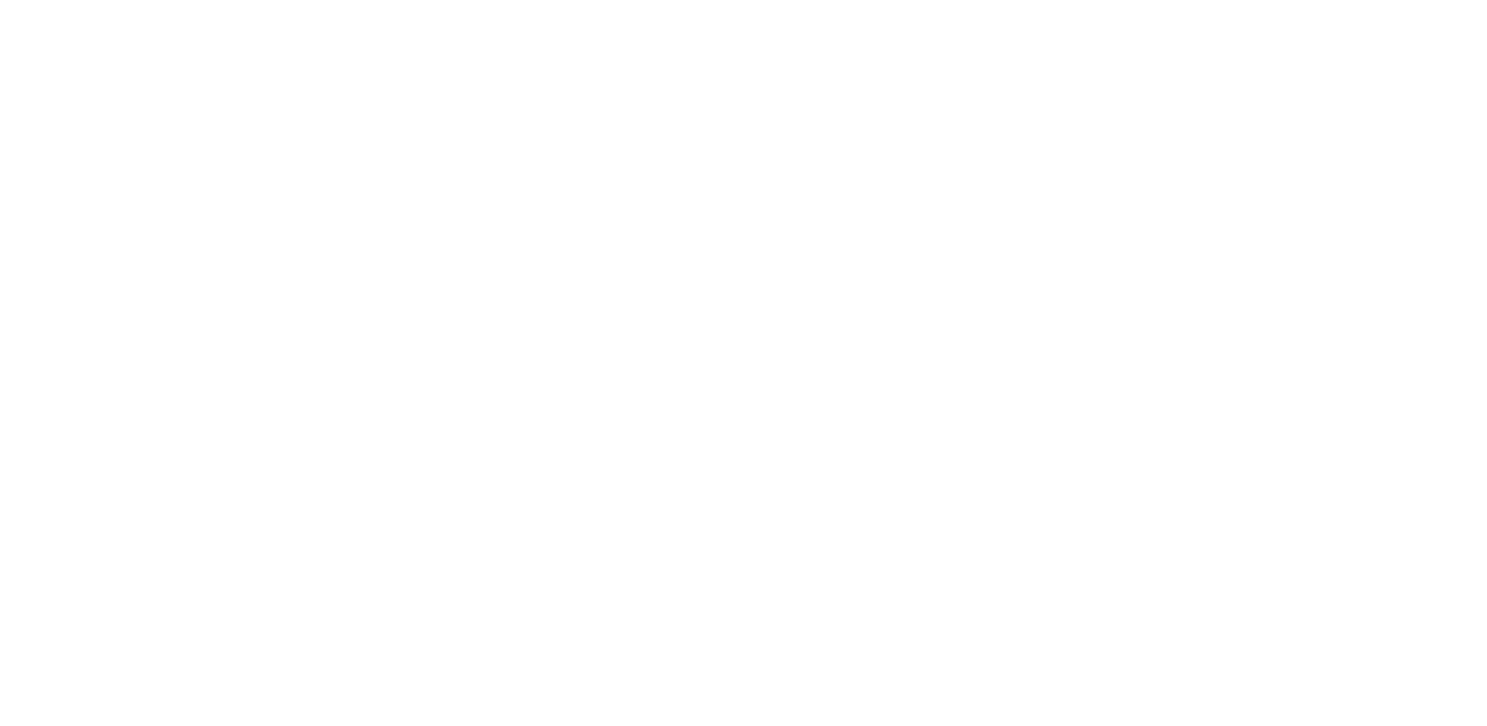
scroll to position [408, 0]
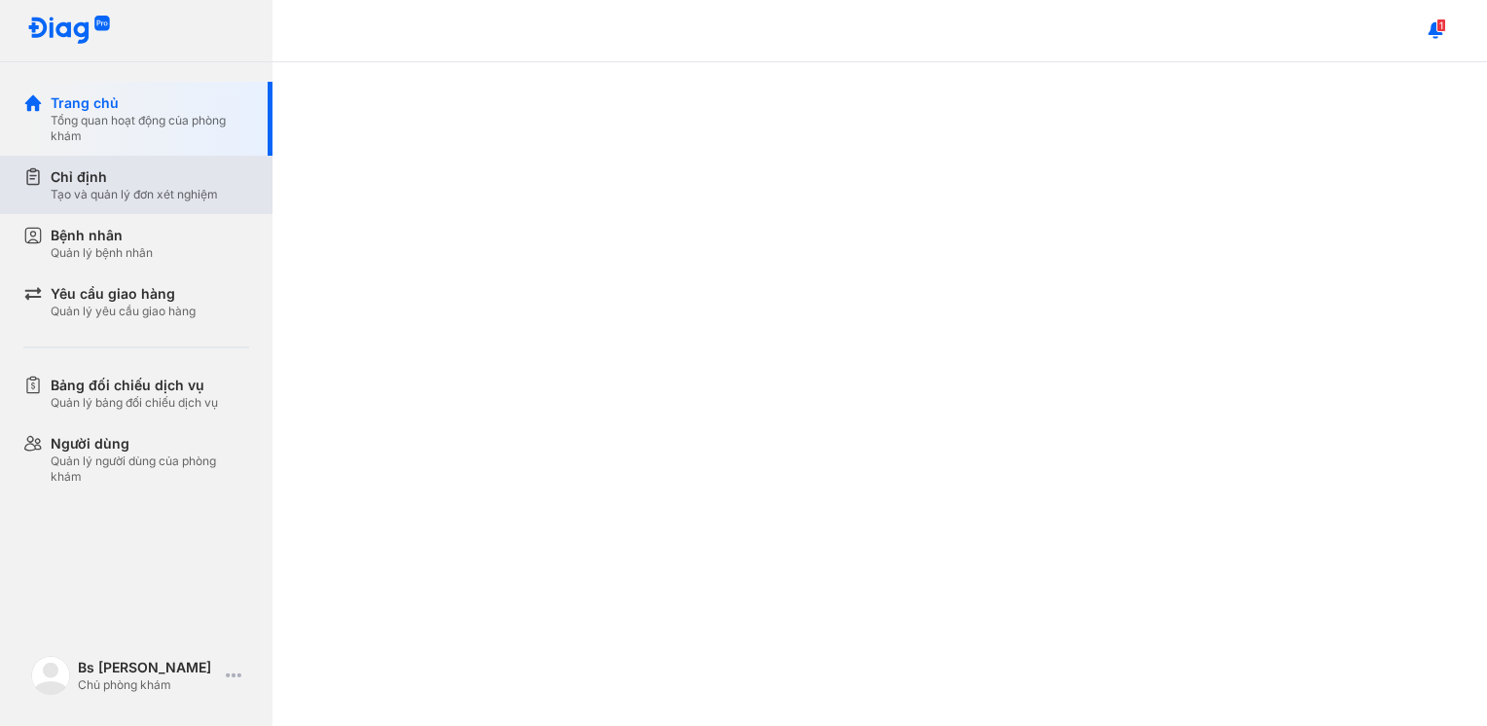
click at [121, 197] on div "Tạo và quản lý đơn xét nghiệm" at bounding box center [134, 195] width 167 height 16
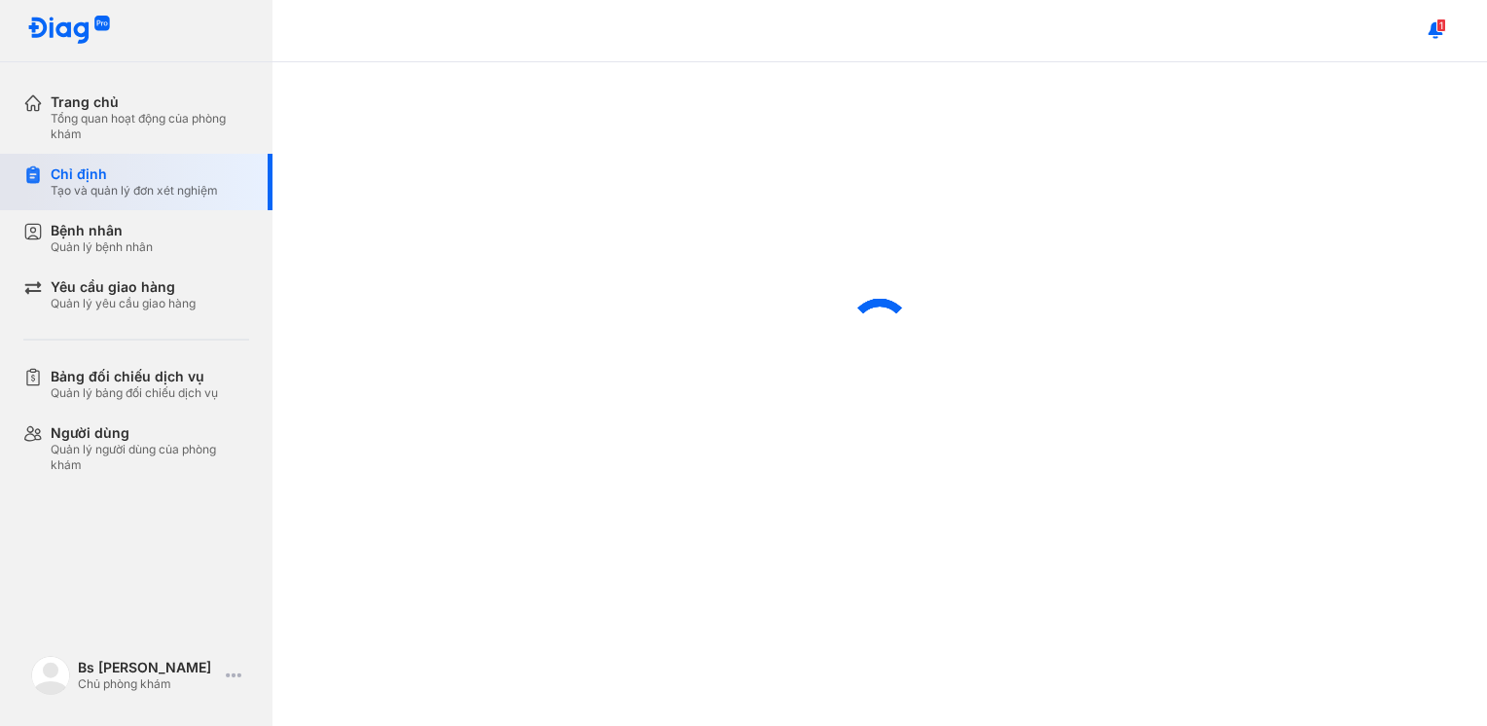
scroll to position [407, 0]
click at [101, 184] on div "Tạo và quản lý đơn xét nghiệm" at bounding box center [134, 191] width 167 height 16
type textarea "****"
click at [101, 184] on div "Tạo và quản lý đơn xét nghiệm" at bounding box center [134, 191] width 167 height 16
click at [101, 183] on div "Tạo và quản lý đơn xét nghiệm" at bounding box center [134, 191] width 167 height 16
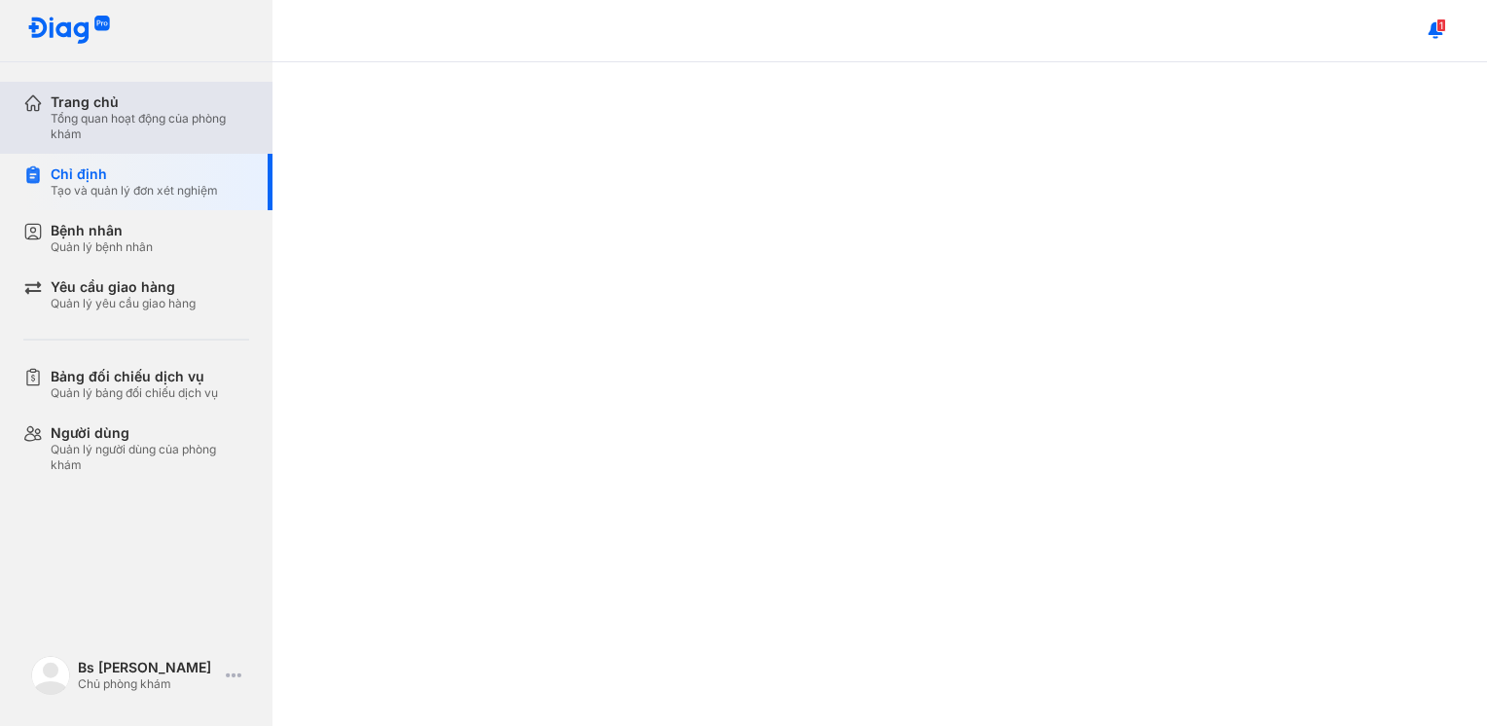
click at [100, 118] on div "Tổng quan hoạt động của phòng khám" at bounding box center [150, 126] width 198 height 31
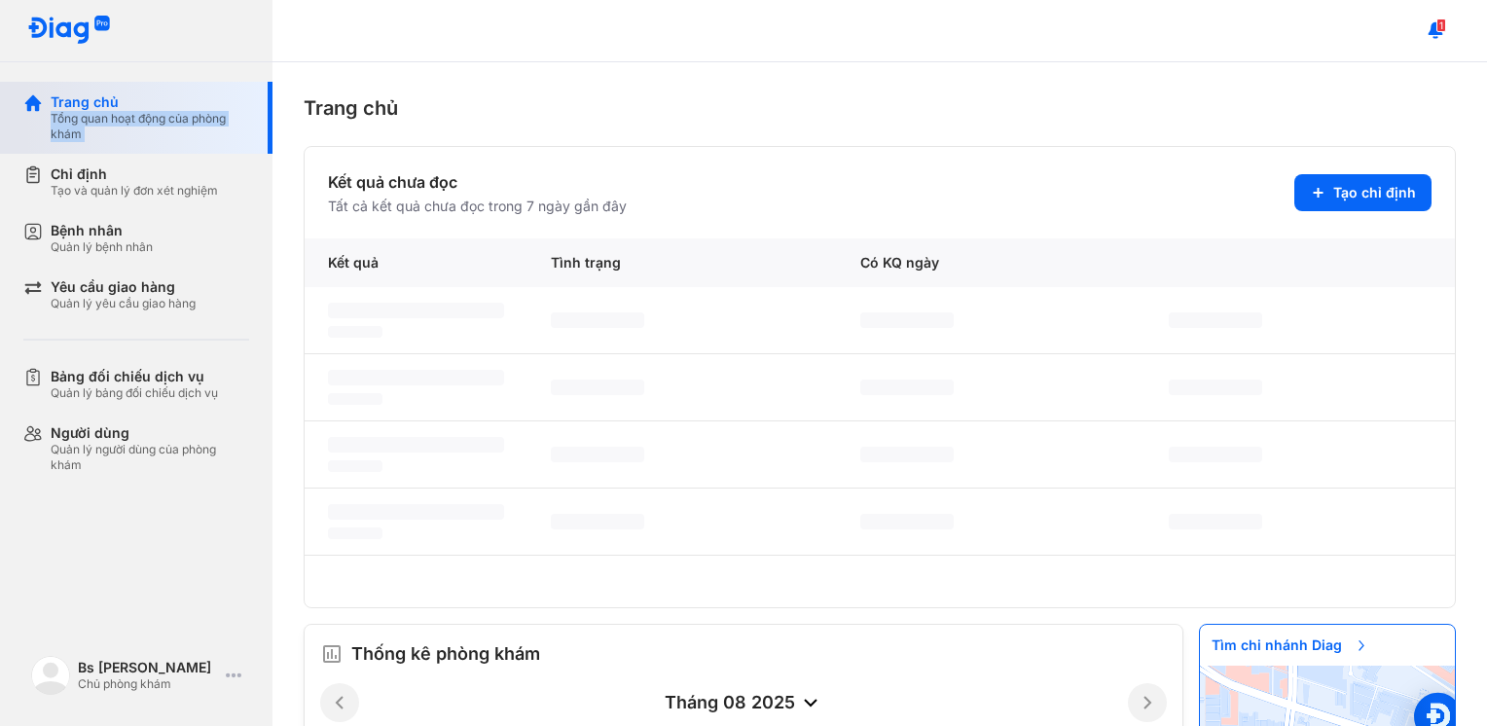
click at [100, 118] on div "Tổng quan hoạt động của phòng khám" at bounding box center [150, 126] width 198 height 31
click at [1312, 196] on icon at bounding box center [1318, 193] width 16 height 16
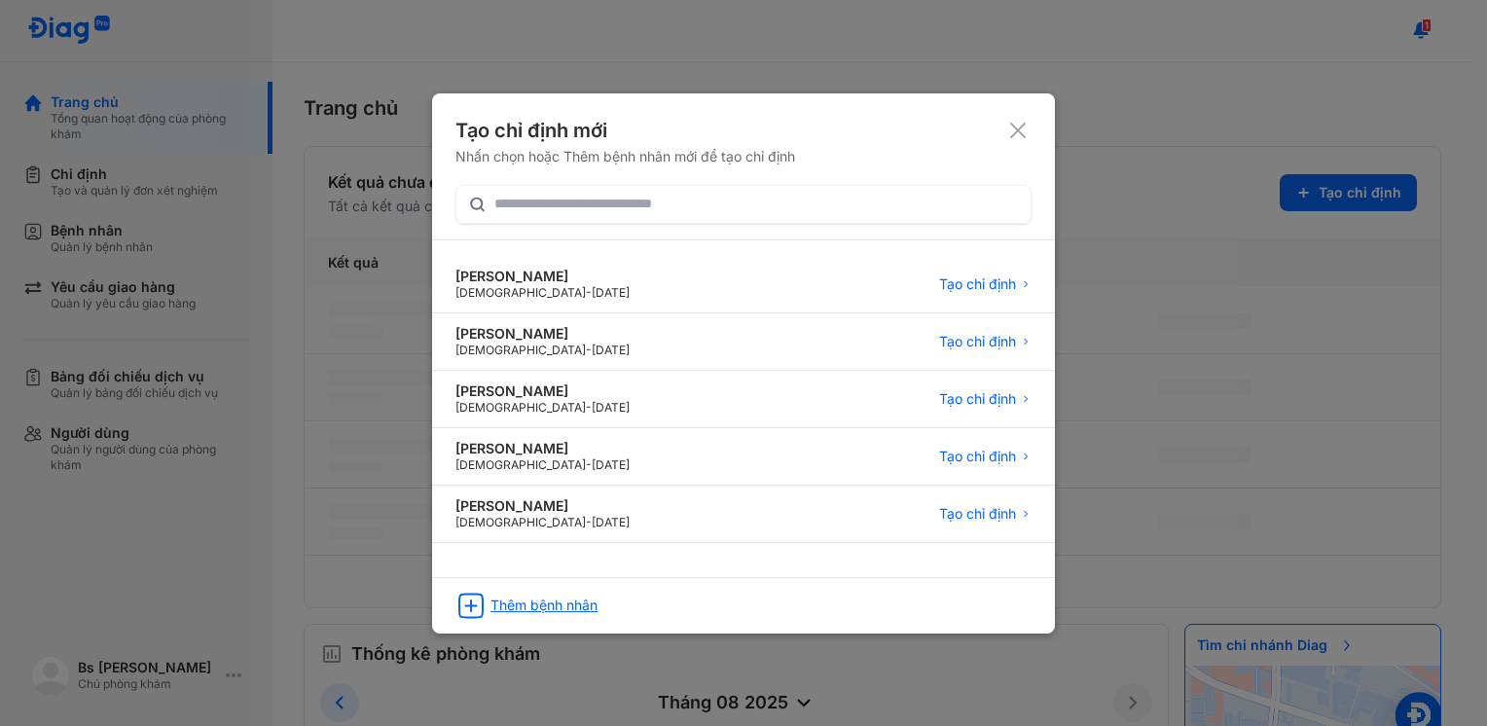
click at [522, 597] on div "Thêm bệnh nhân" at bounding box center [543, 605] width 107 height 18
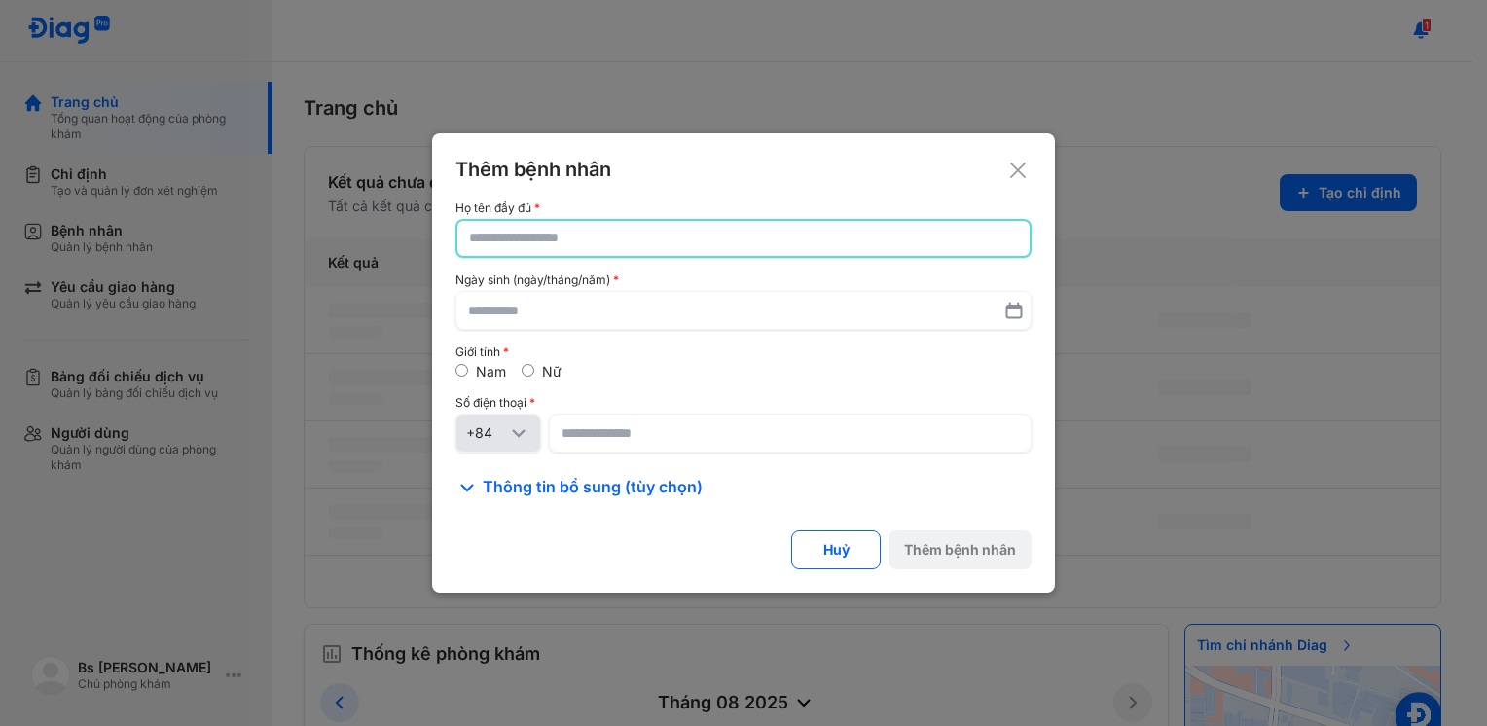
click at [529, 250] on input "text" at bounding box center [743, 238] width 549 height 35
paste input "**********"
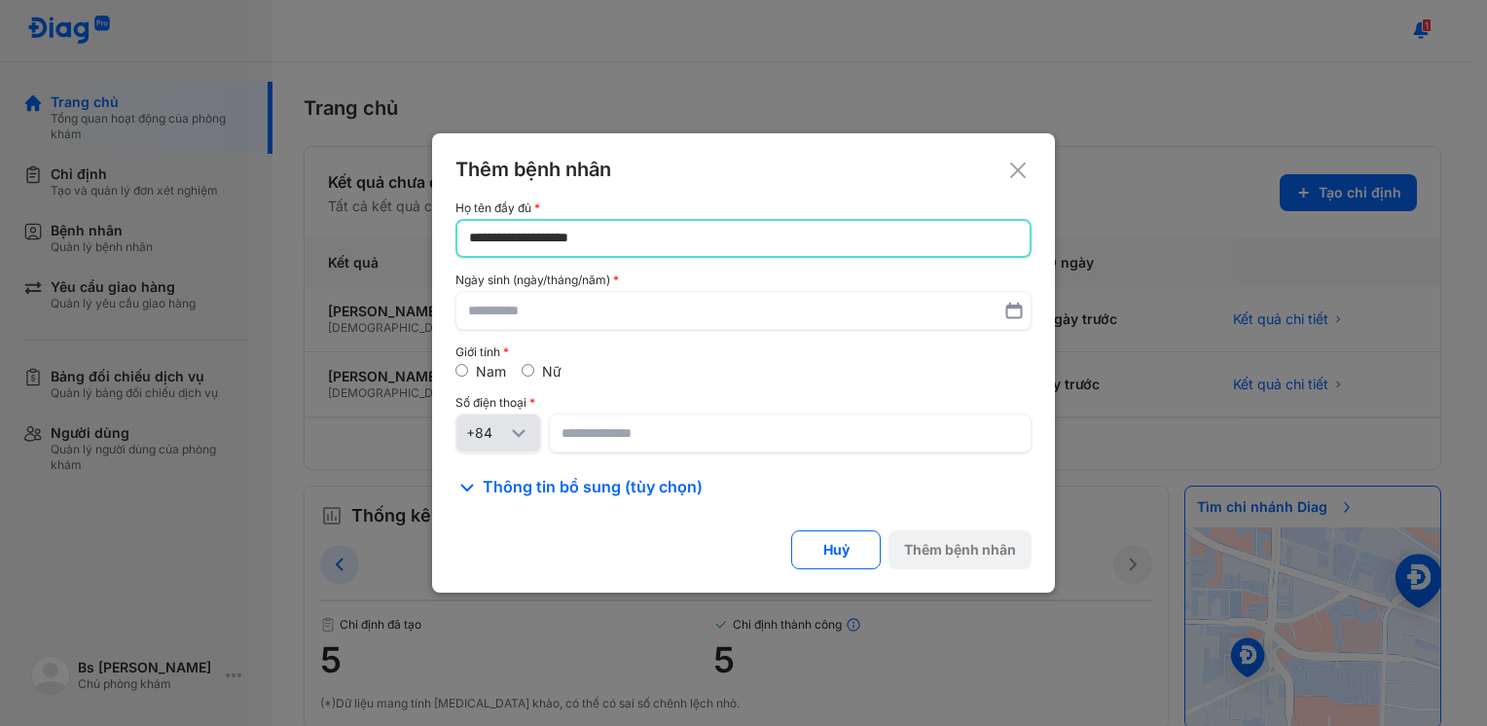
type input "**********"
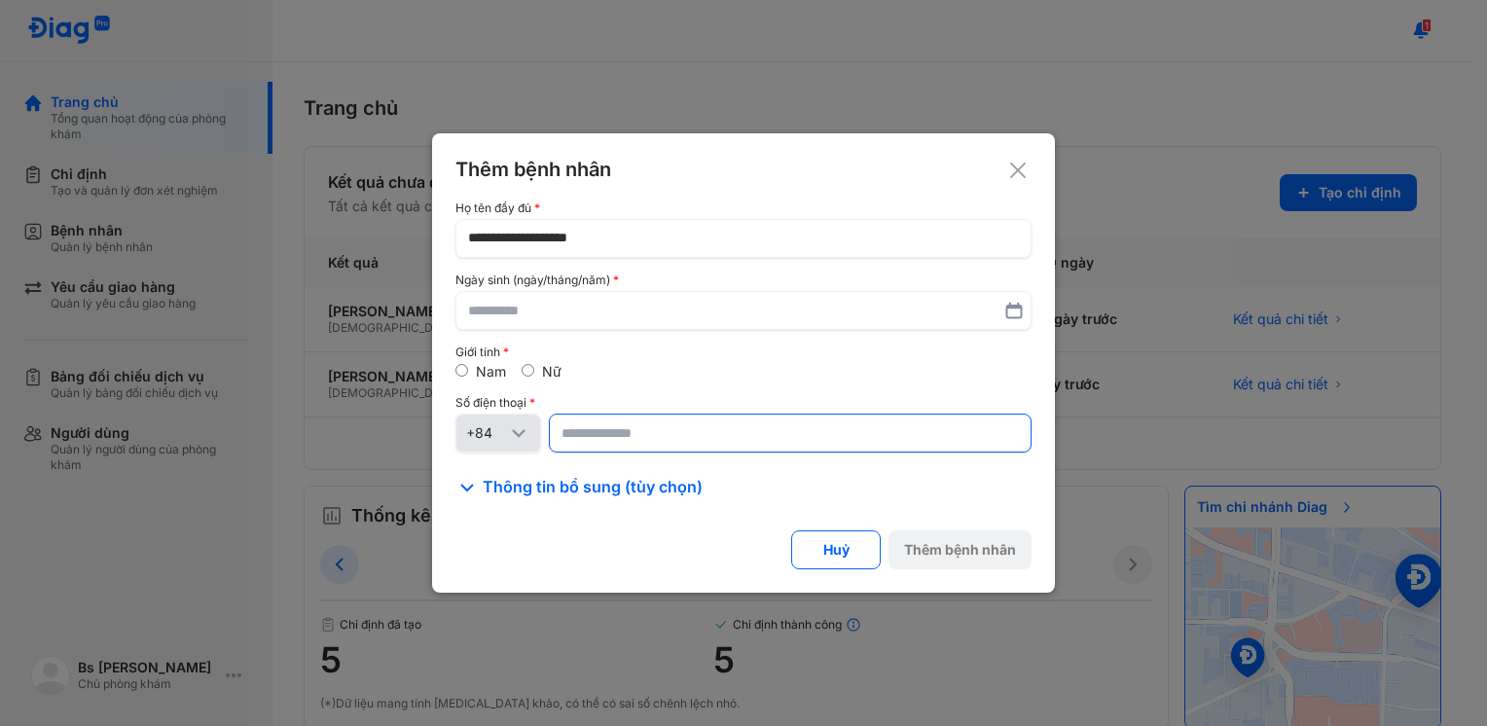
click at [576, 450] on input at bounding box center [789, 432] width 457 height 35
click at [576, 450] on input at bounding box center [789, 432] width 455 height 35
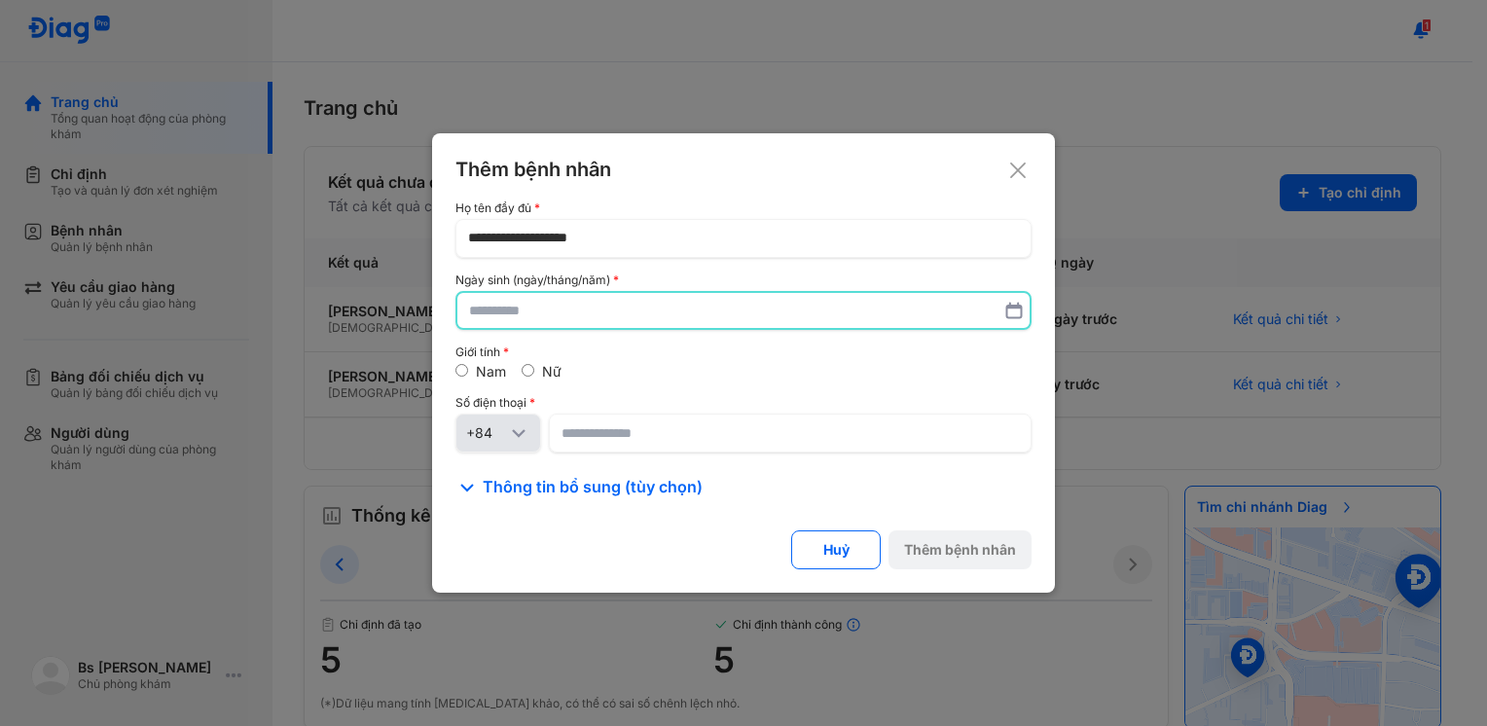
click at [526, 313] on input "text" at bounding box center [743, 310] width 549 height 35
type input "**********"
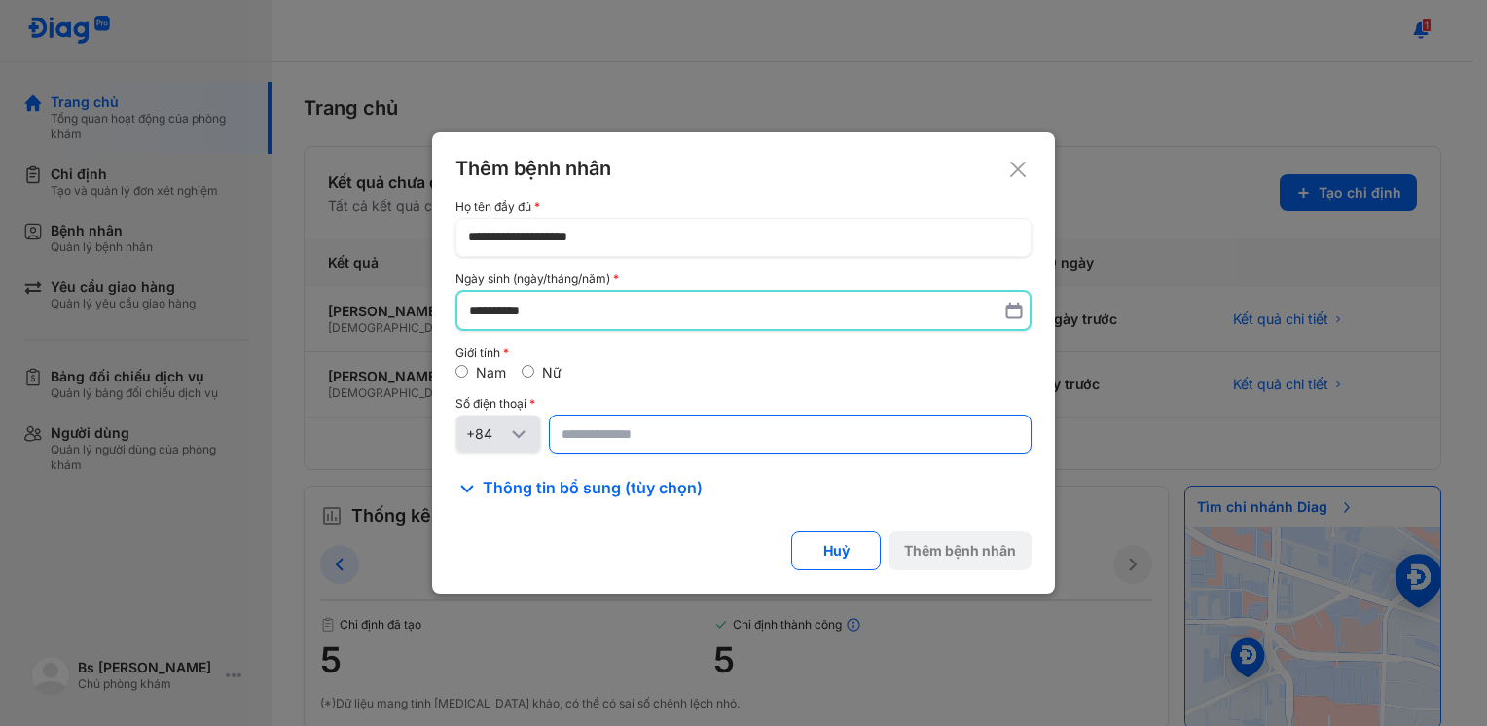
click at [615, 456] on div "**********" at bounding box center [743, 350] width 576 height 300
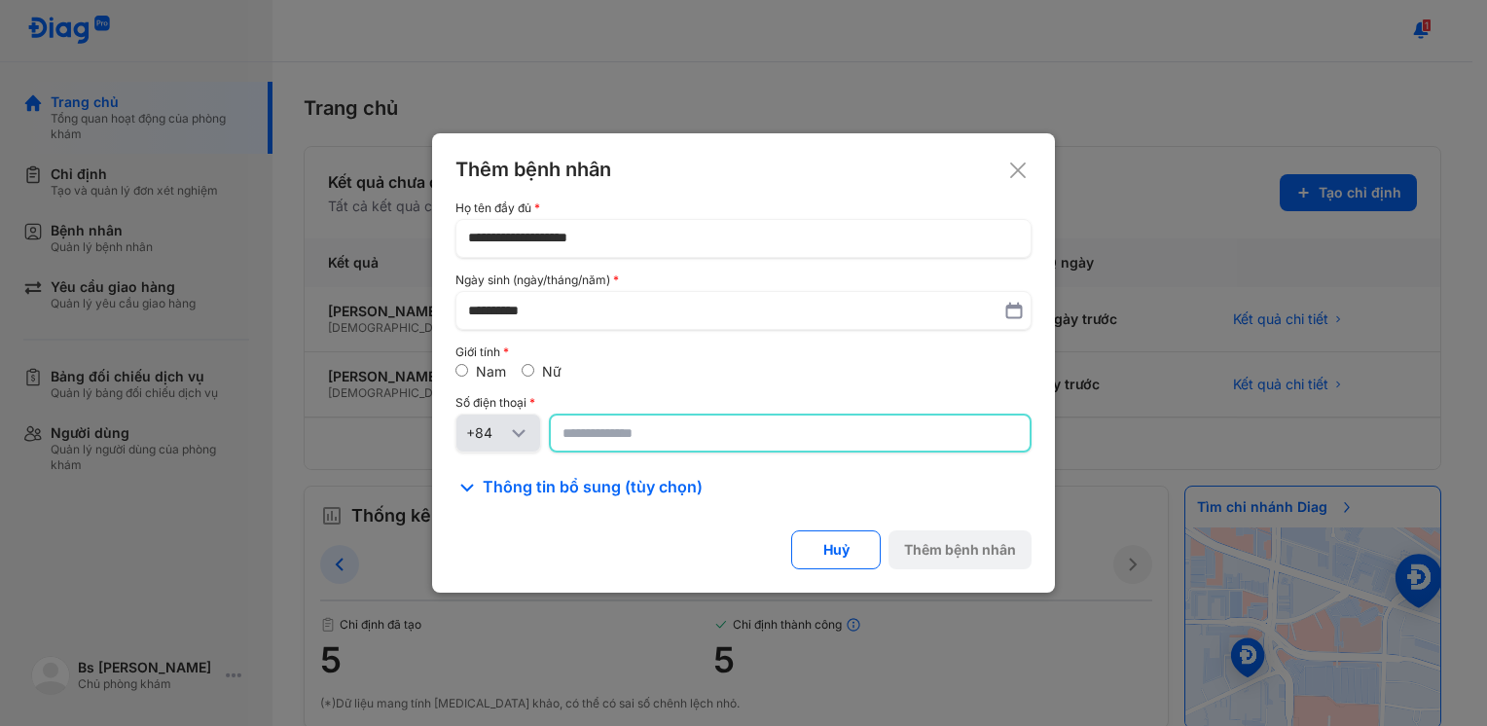
click at [609, 430] on input at bounding box center [789, 432] width 455 height 35
type input "**********"
click at [967, 548] on div "Thêm bệnh nhân" at bounding box center [960, 551] width 112 height 18
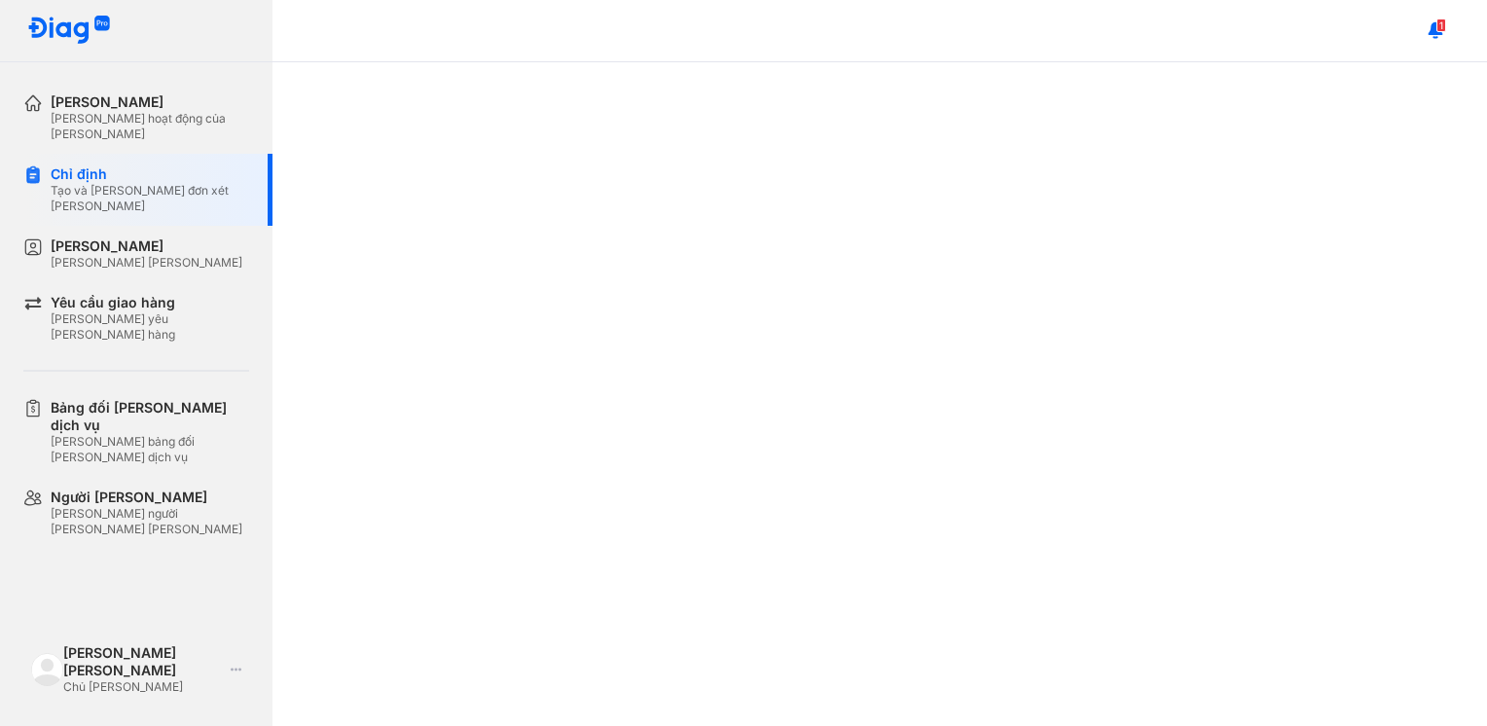
scroll to position [407, 0]
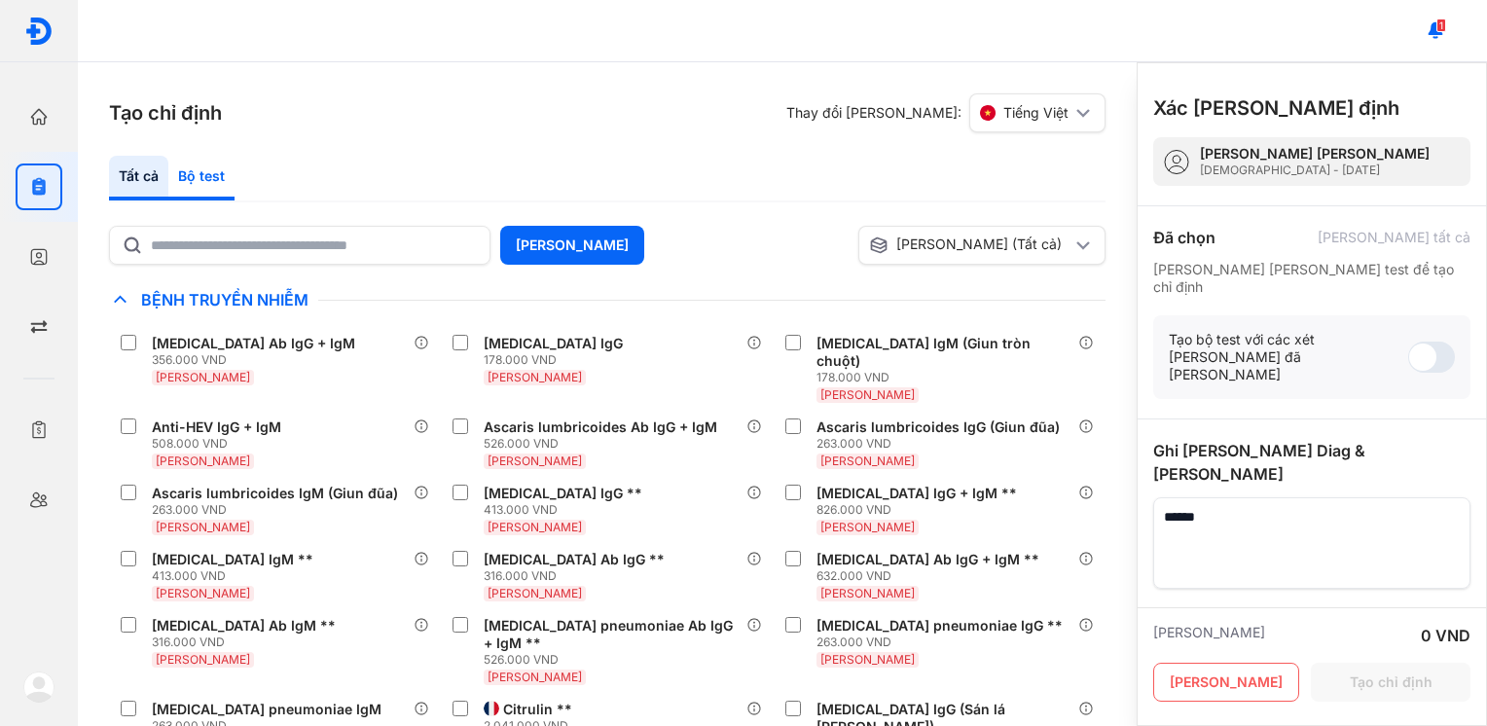
click at [219, 173] on div "Bộ test" at bounding box center [201, 178] width 66 height 45
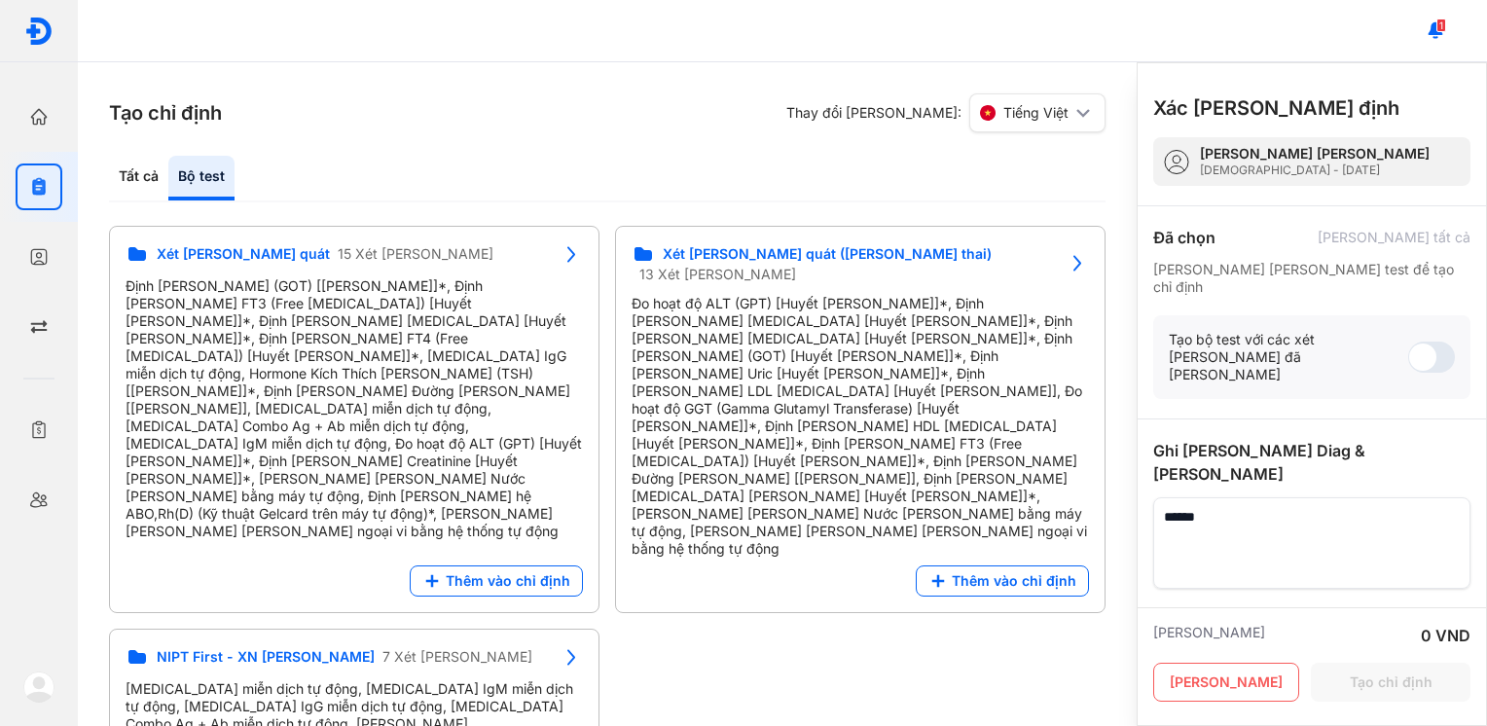
drag, startPoint x: 790, startPoint y: 630, endPoint x: 560, endPoint y: 514, distance: 257.6
click at [785, 627] on div "Xét nghiệm tổng quát 15 Xét nghiệm Định lượng AST (GOT) [Huyết Thanh]*, Định lư…" at bounding box center [607, 476] width 996 height 500
click at [1311, 497] on textarea at bounding box center [1304, 542] width 303 height 91
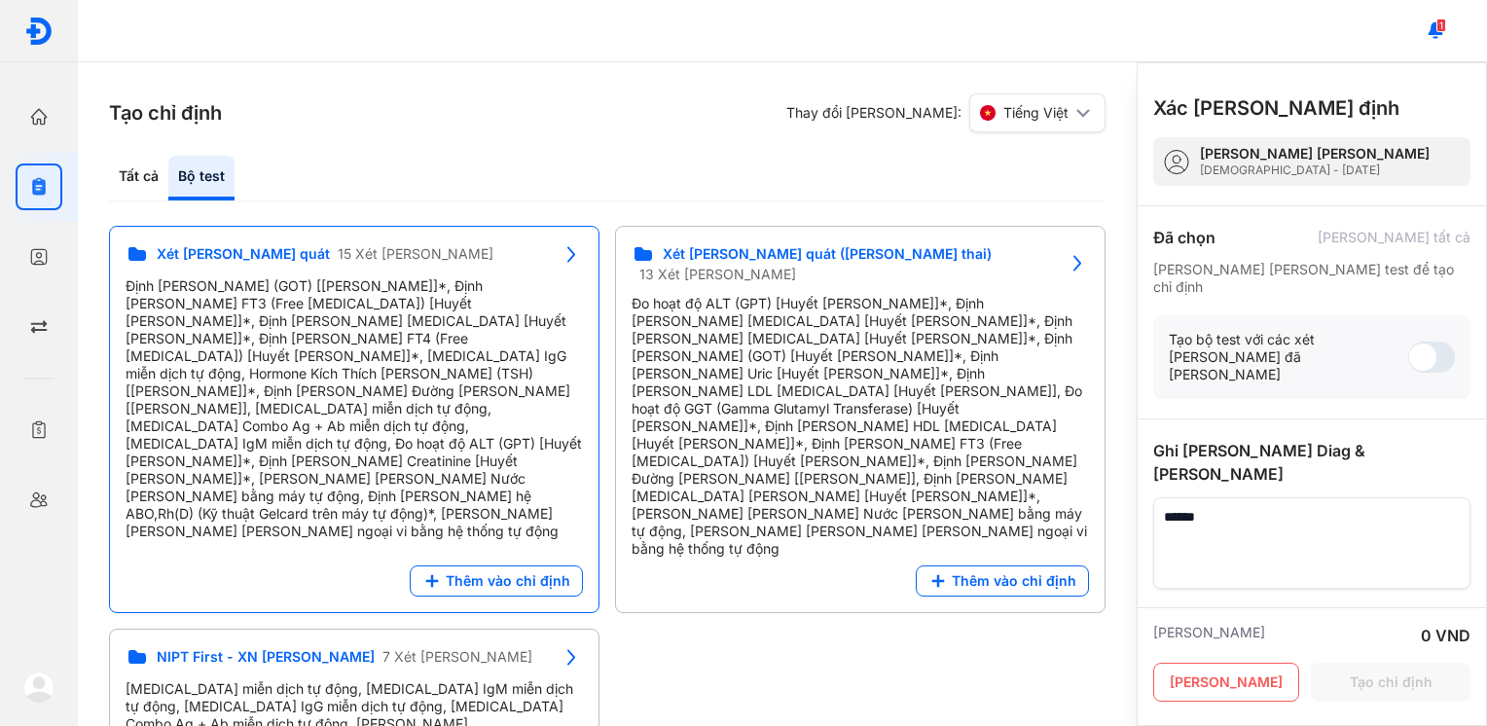
click at [498, 572] on span "Thêm vào chỉ định" at bounding box center [508, 581] width 125 height 18
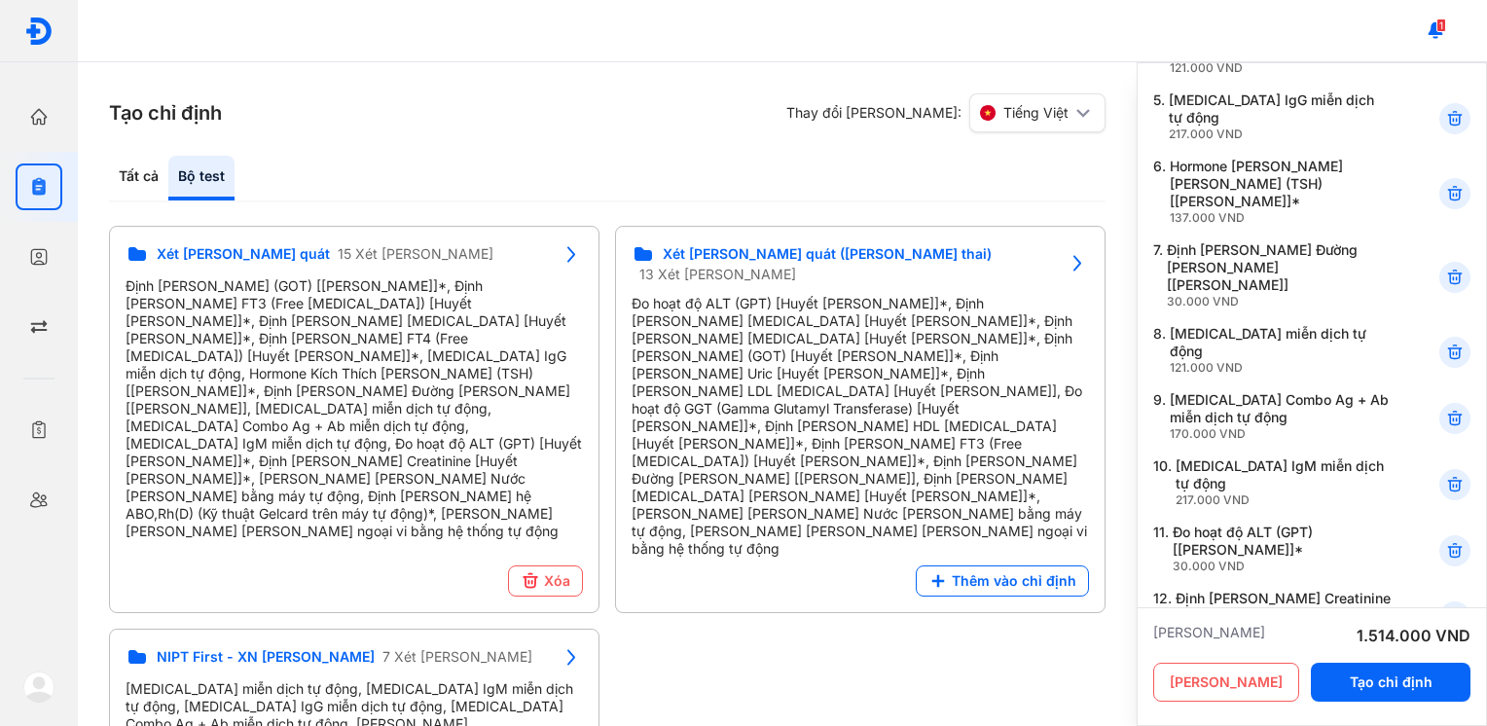
scroll to position [0, 0]
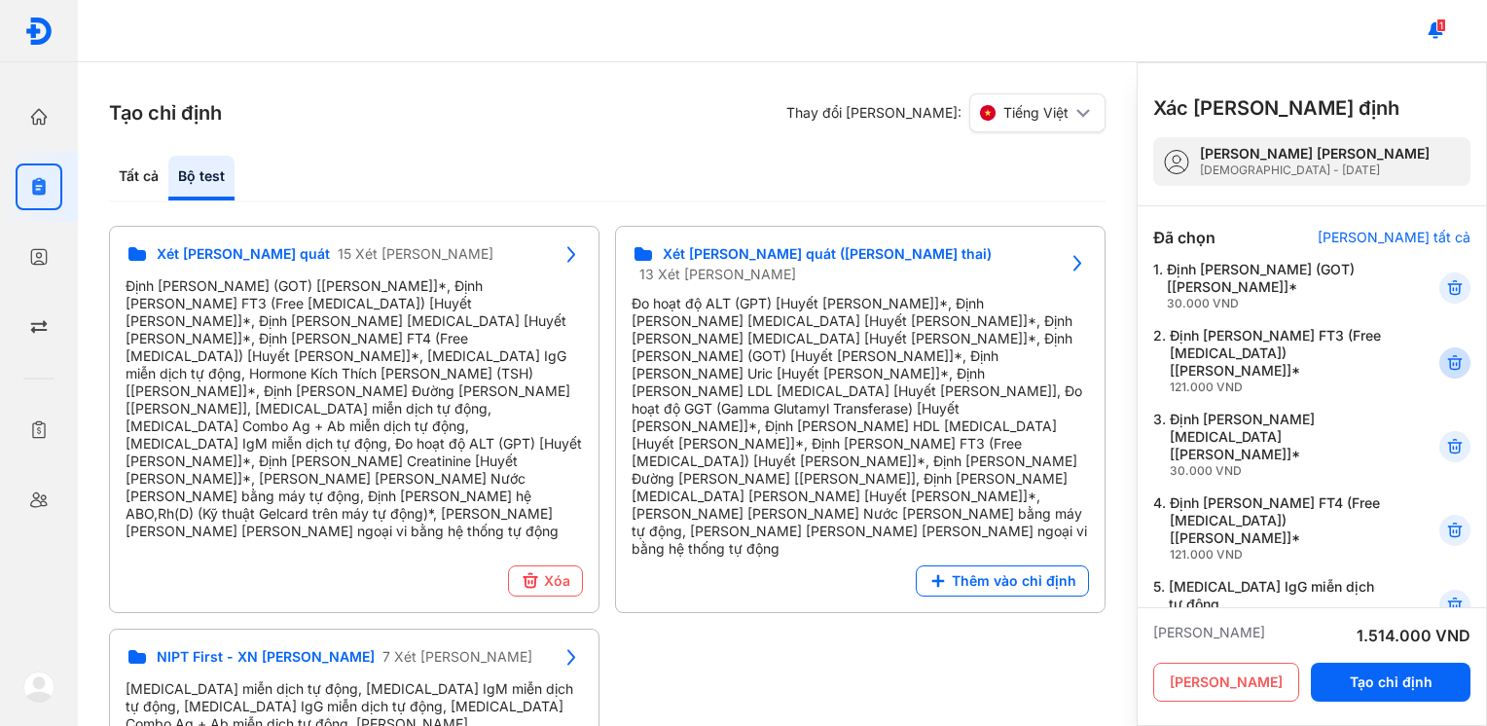
click at [1445, 361] on icon at bounding box center [1454, 362] width 19 height 19
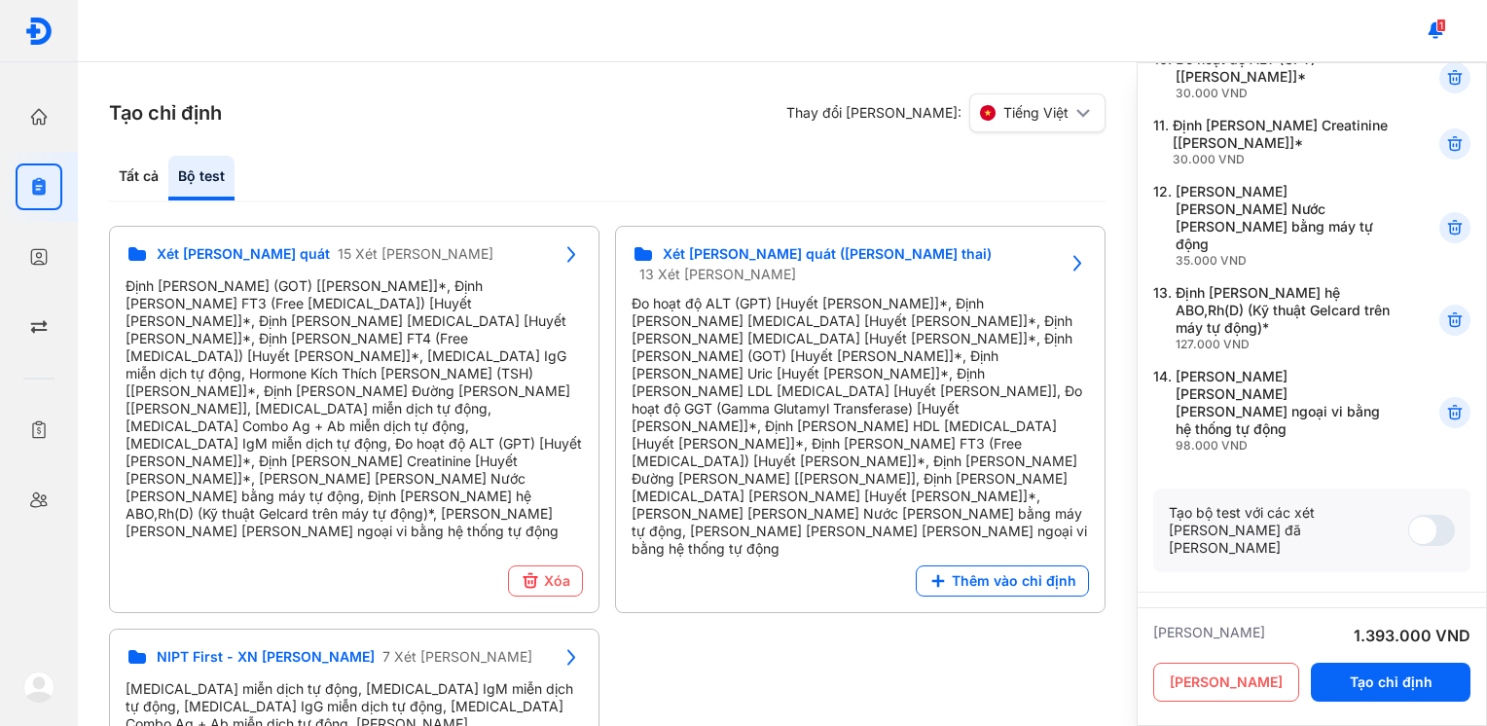
scroll to position [893, 0]
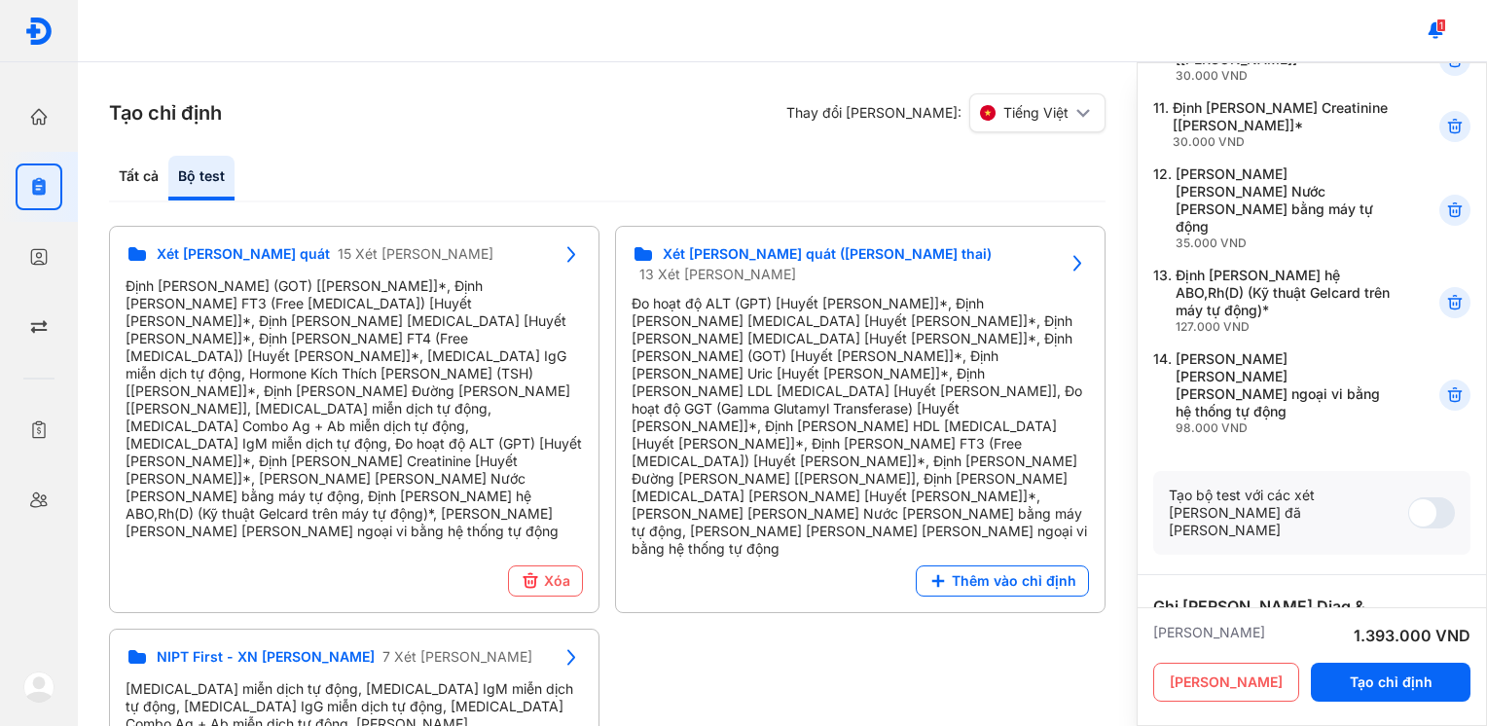
click at [1285, 653] on textarea at bounding box center [1304, 698] width 303 height 91
click at [1181, 653] on textarea at bounding box center [1304, 698] width 303 height 91
click at [1354, 653] on textarea at bounding box center [1304, 698] width 303 height 91
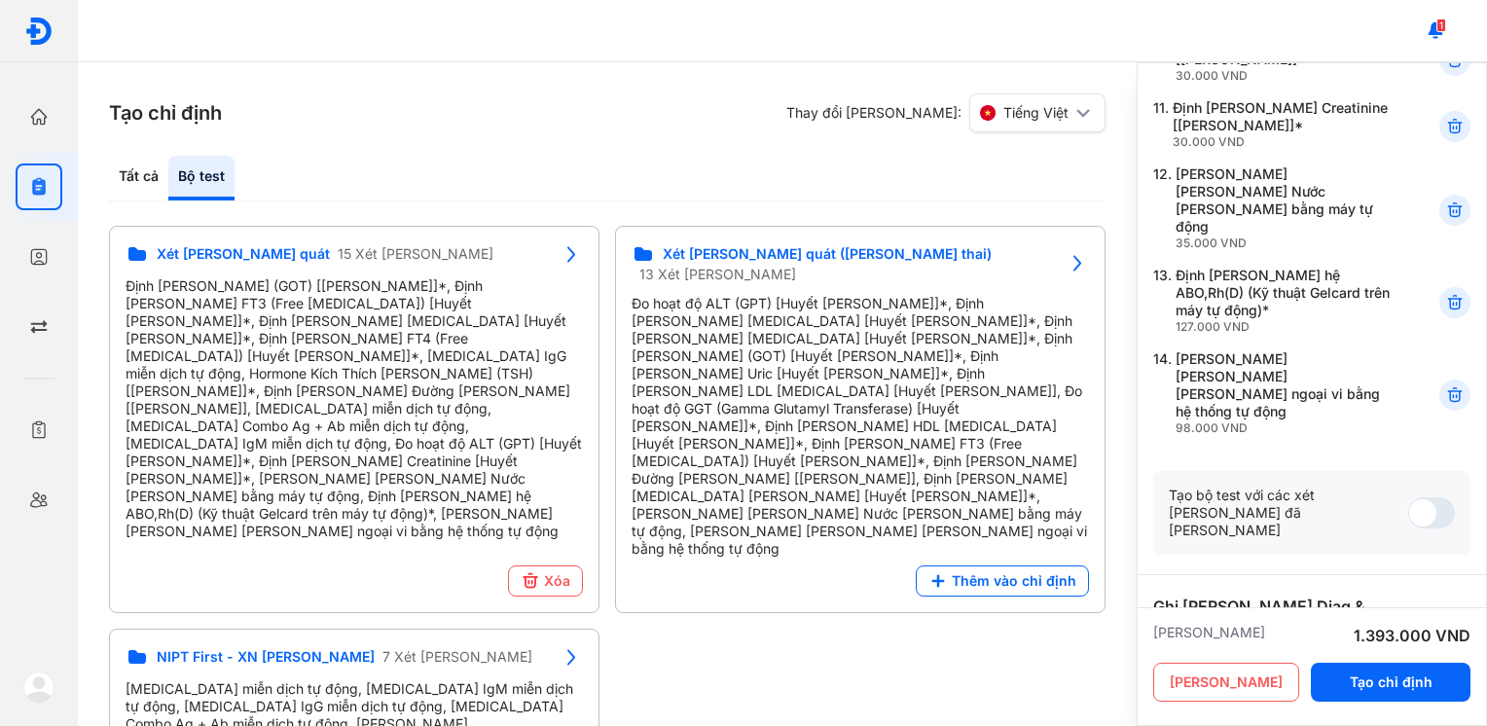
scroll to position [407, 0]
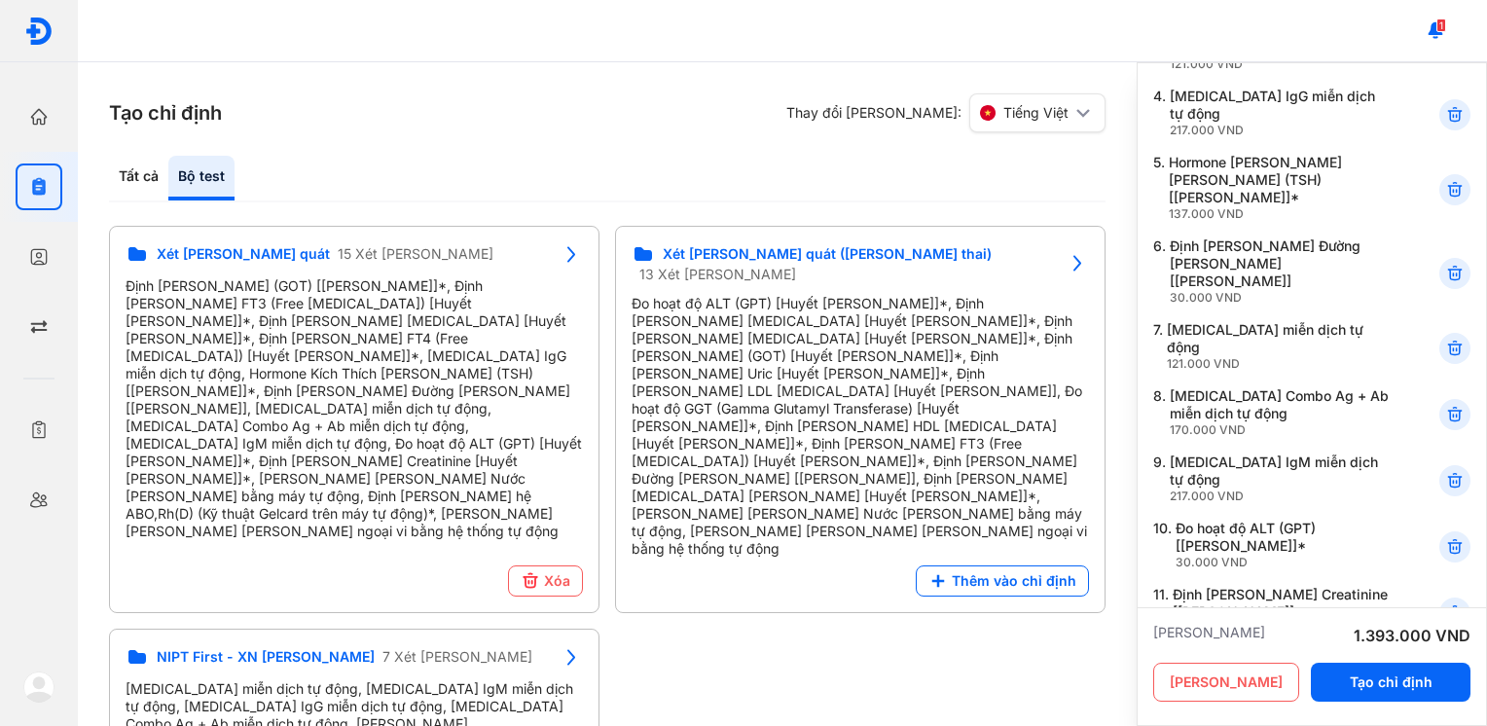
type textarea "**********"
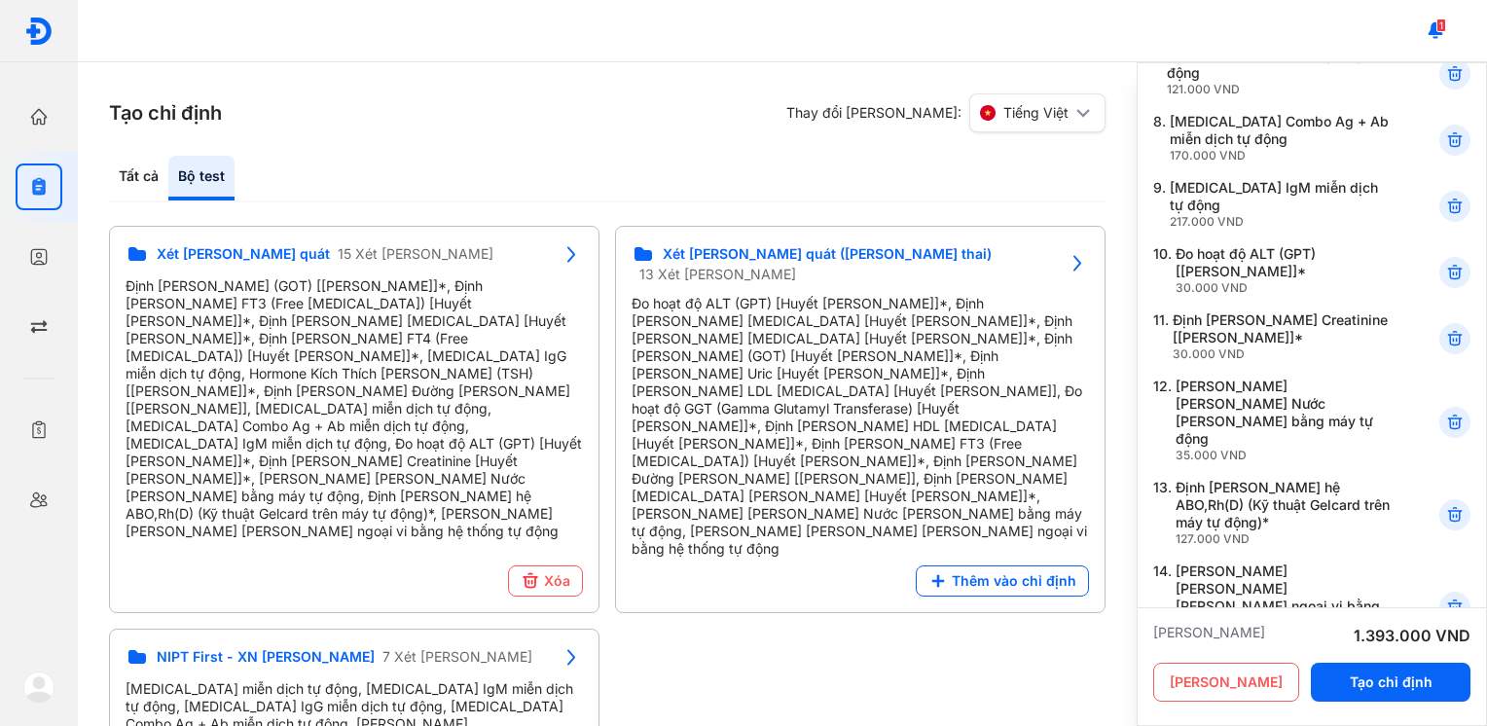
scroll to position [893, 0]
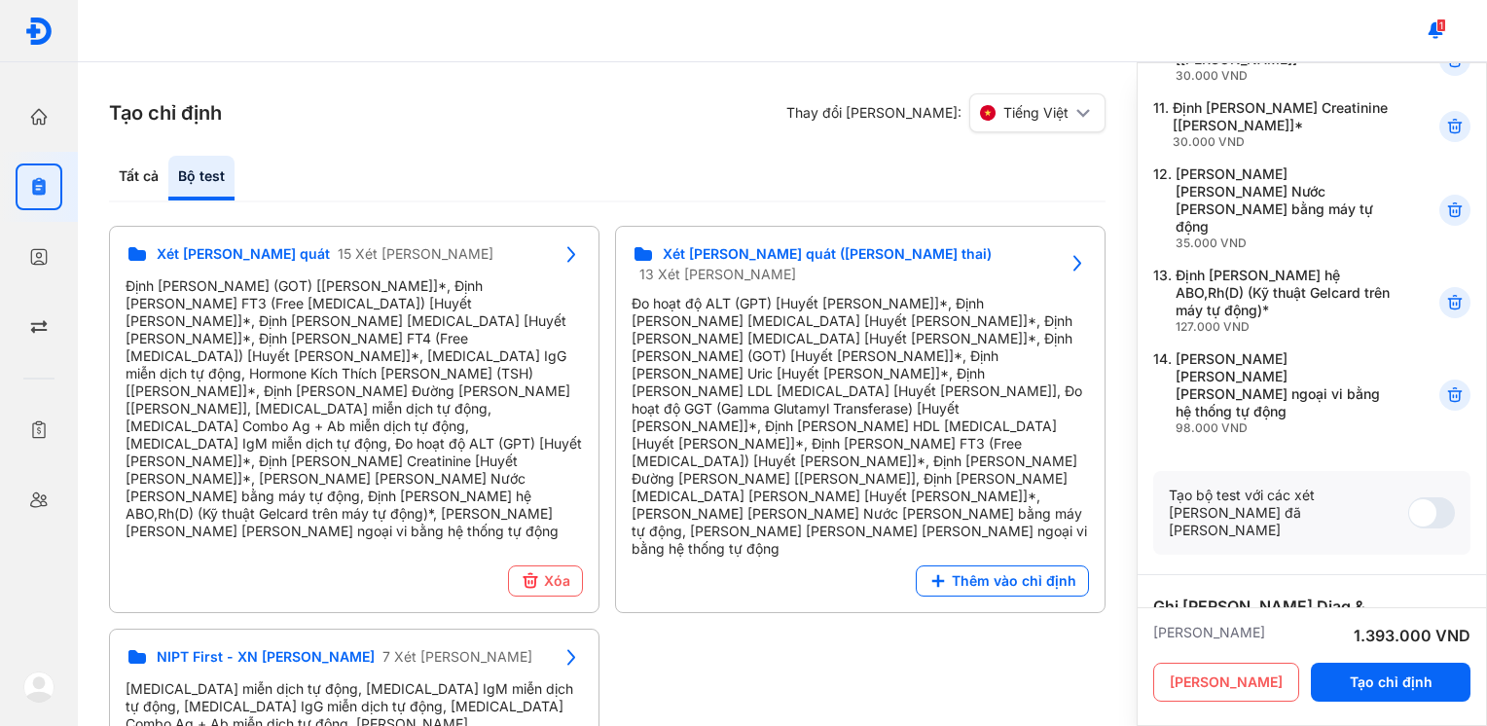
click at [1343, 653] on textarea at bounding box center [1304, 698] width 303 height 91
drag, startPoint x: 1273, startPoint y: 422, endPoint x: 1350, endPoint y: 423, distance: 77.8
click at [1350, 653] on textarea at bounding box center [1304, 698] width 303 height 91
click at [1352, 653] on textarea at bounding box center [1304, 698] width 303 height 91
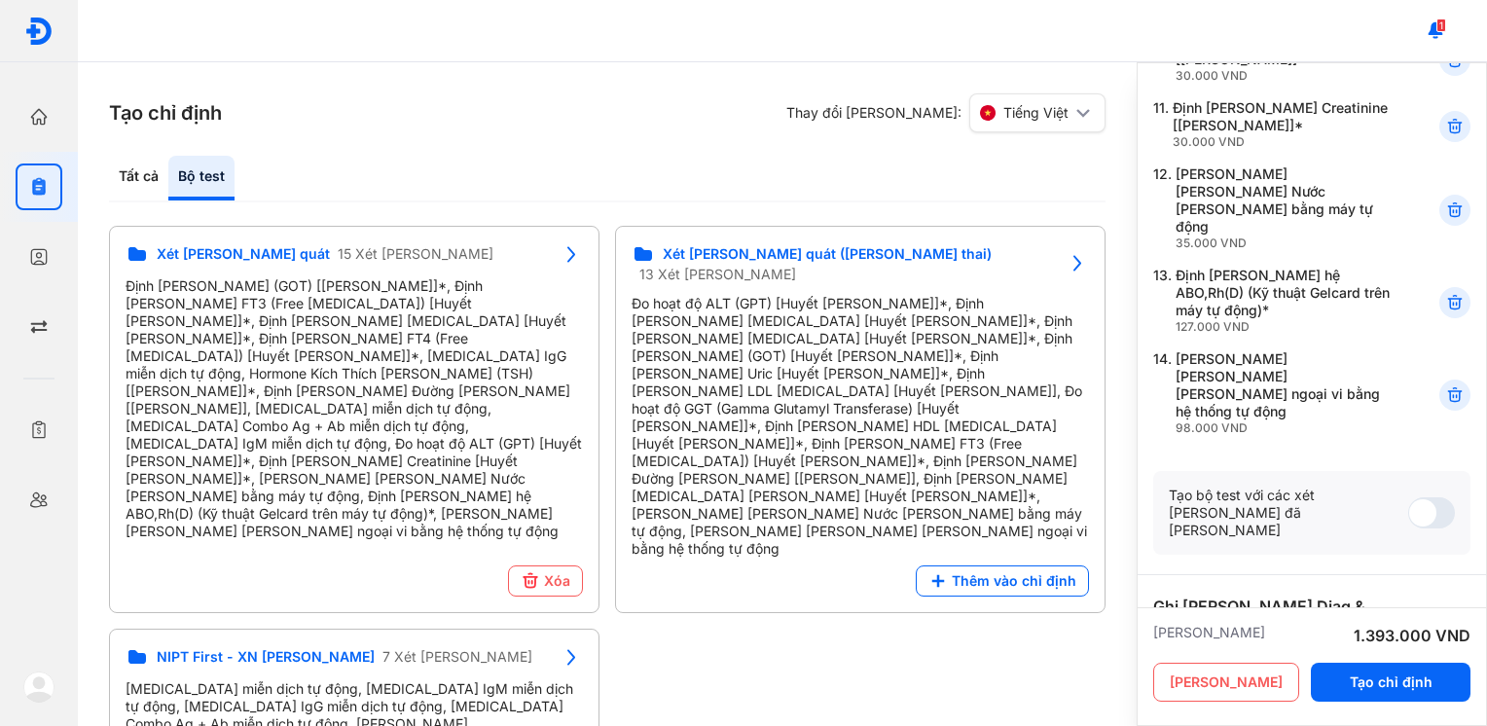
click at [1367, 653] on textarea at bounding box center [1304, 698] width 303 height 91
click at [1405, 653] on textarea at bounding box center [1304, 698] width 303 height 91
click at [1340, 653] on textarea at bounding box center [1304, 698] width 303 height 91
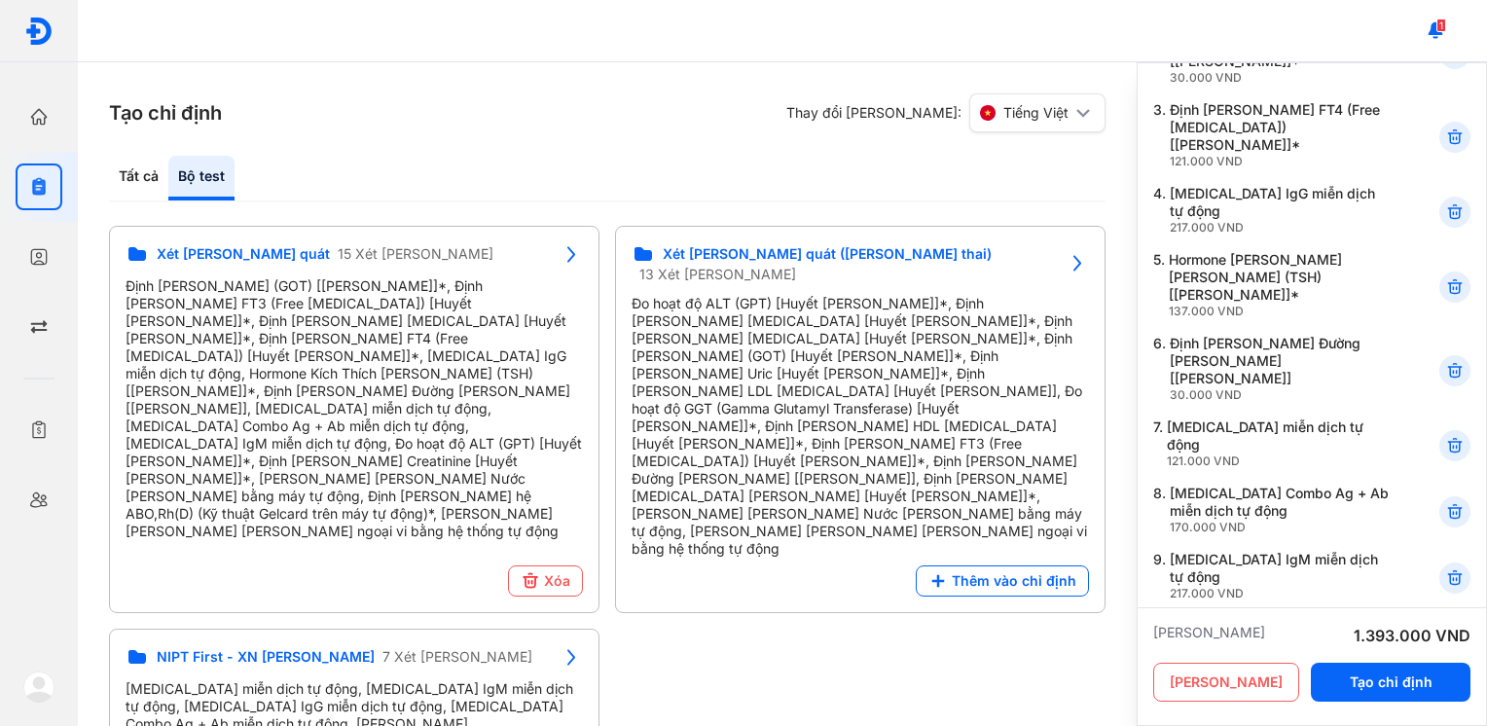
scroll to position [0, 0]
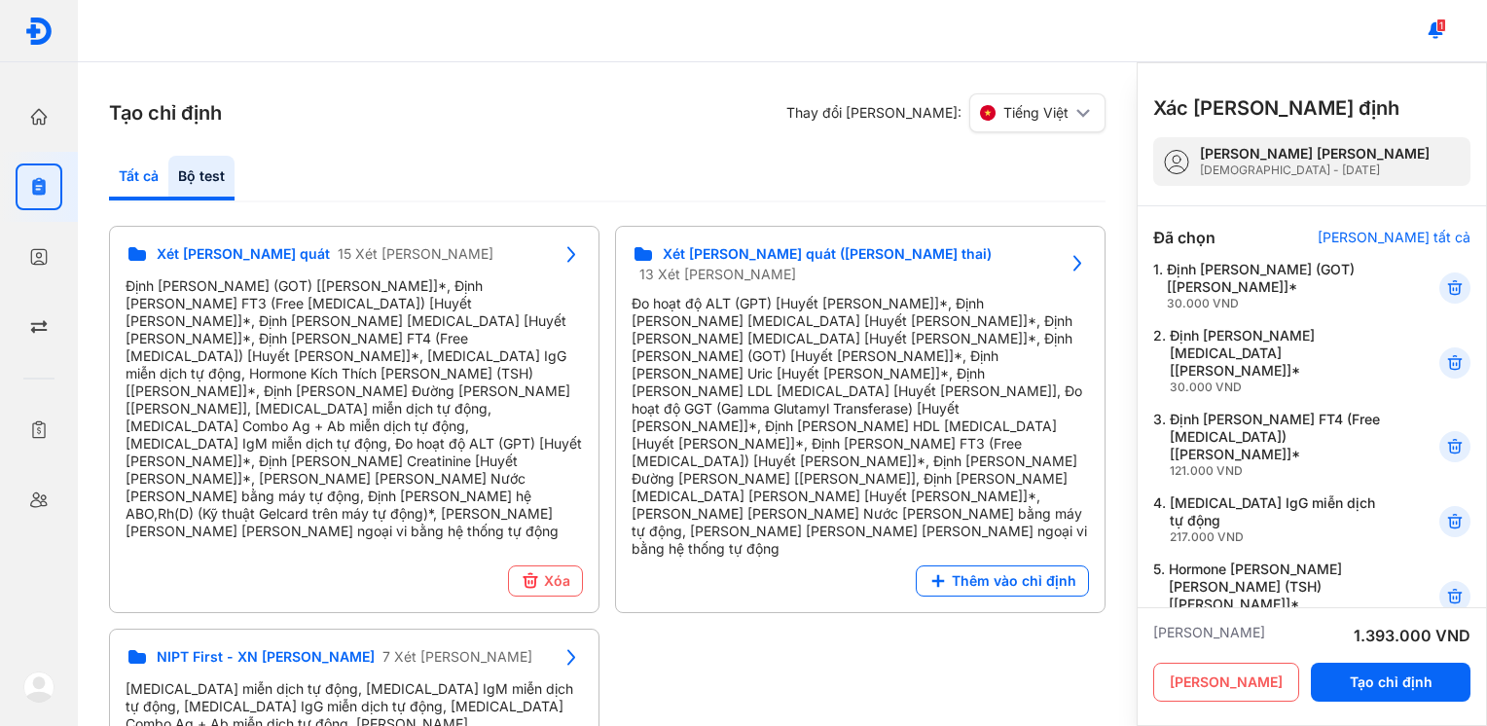
click at [168, 176] on div "Tất cả" at bounding box center [201, 178] width 66 height 45
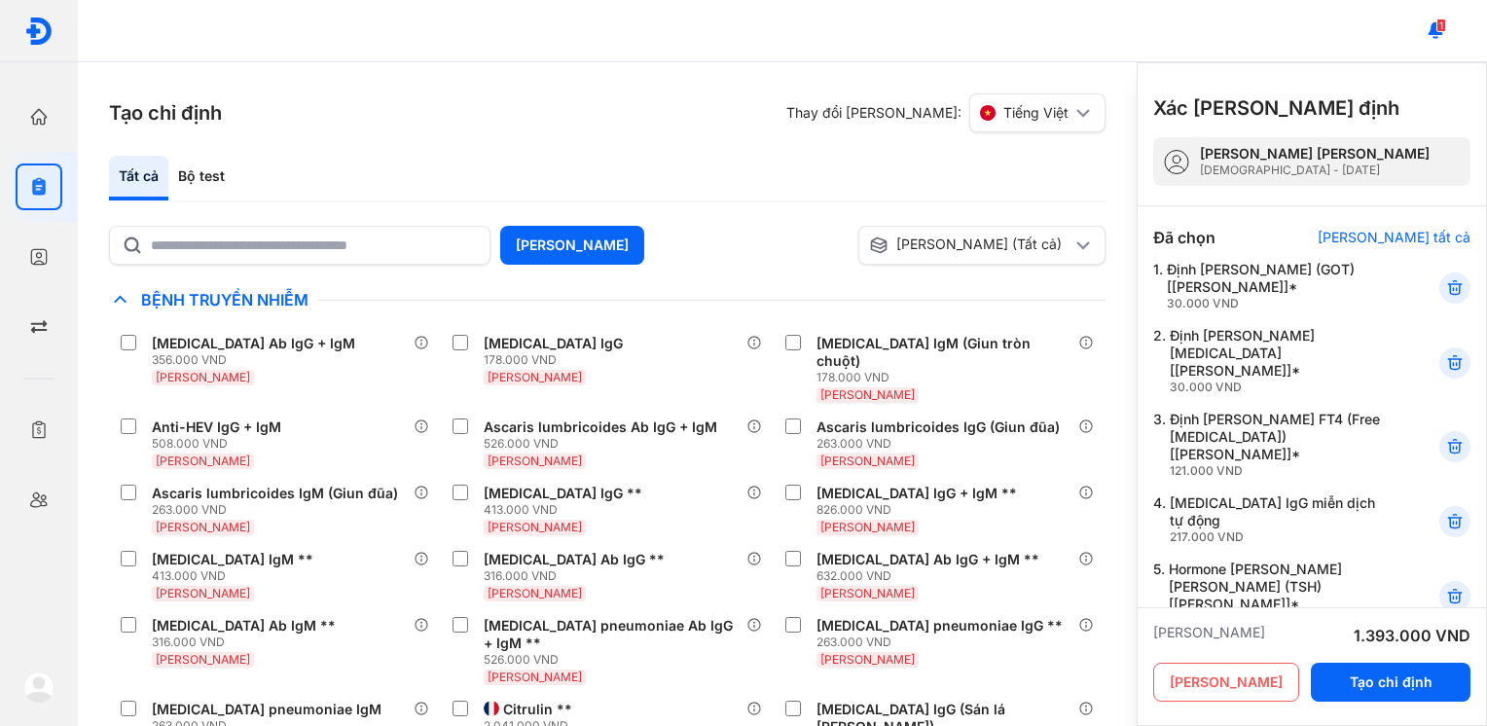
click at [255, 175] on div "Tất cả Bộ test" at bounding box center [607, 179] width 996 height 47
click at [198, 173] on div "Bộ test" at bounding box center [201, 178] width 66 height 45
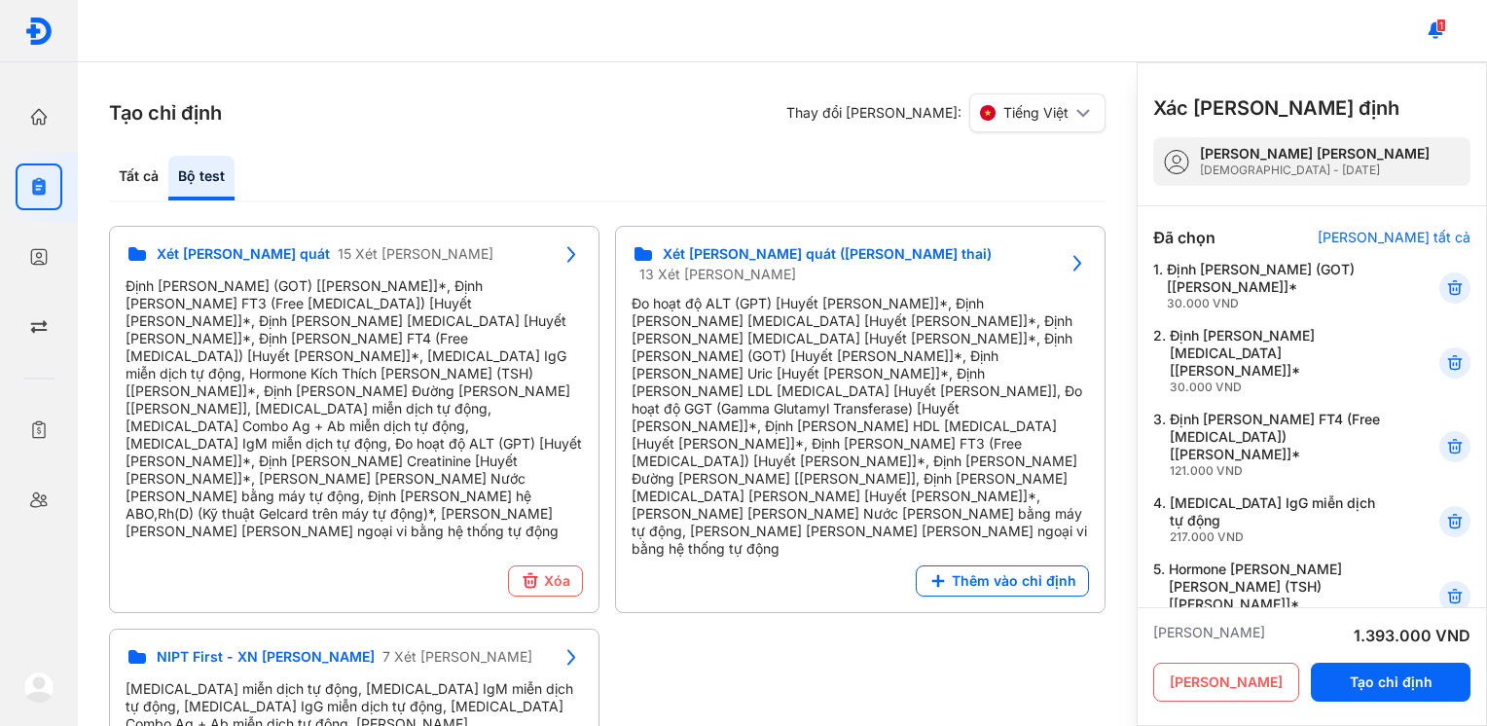
click at [198, 173] on div "Bộ test" at bounding box center [201, 178] width 66 height 45
click at [168, 180] on div "Tất cả" at bounding box center [201, 178] width 66 height 45
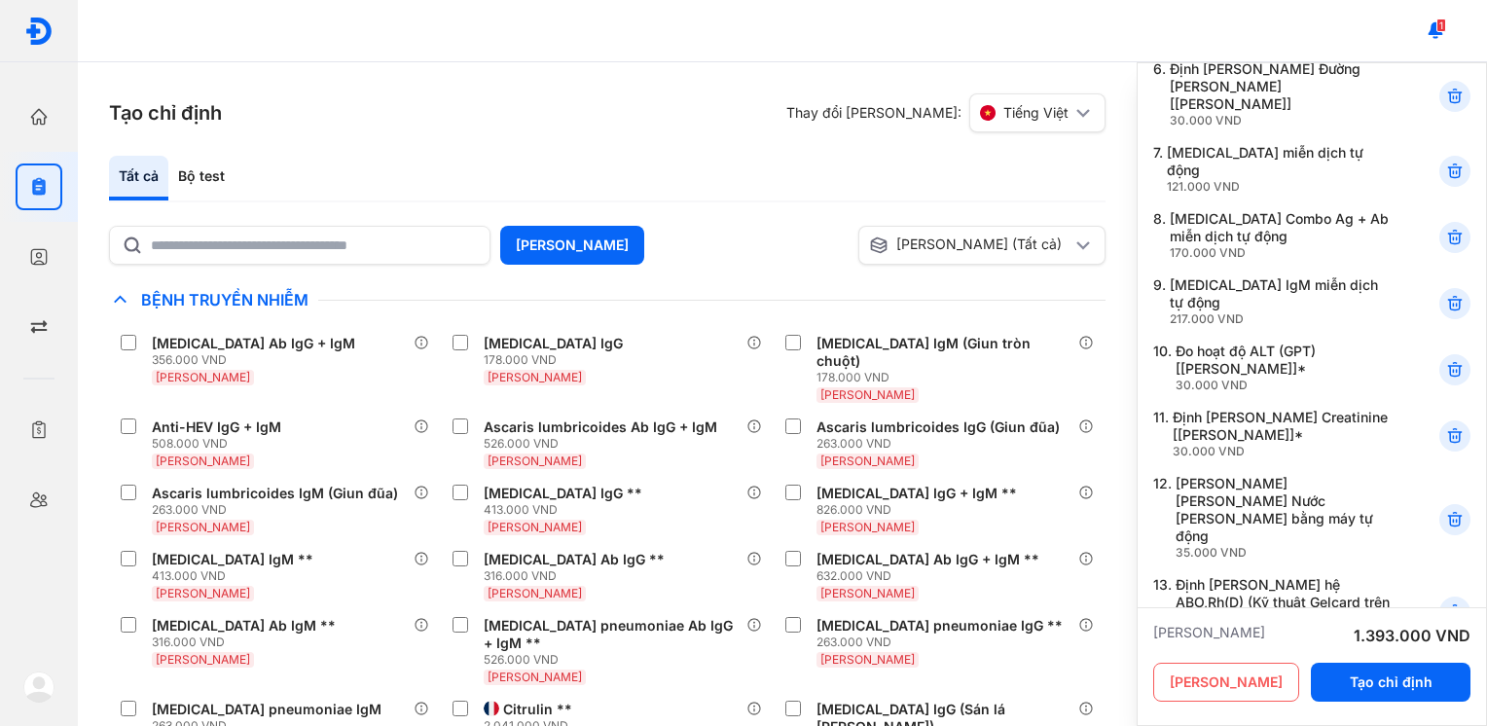
scroll to position [876, 0]
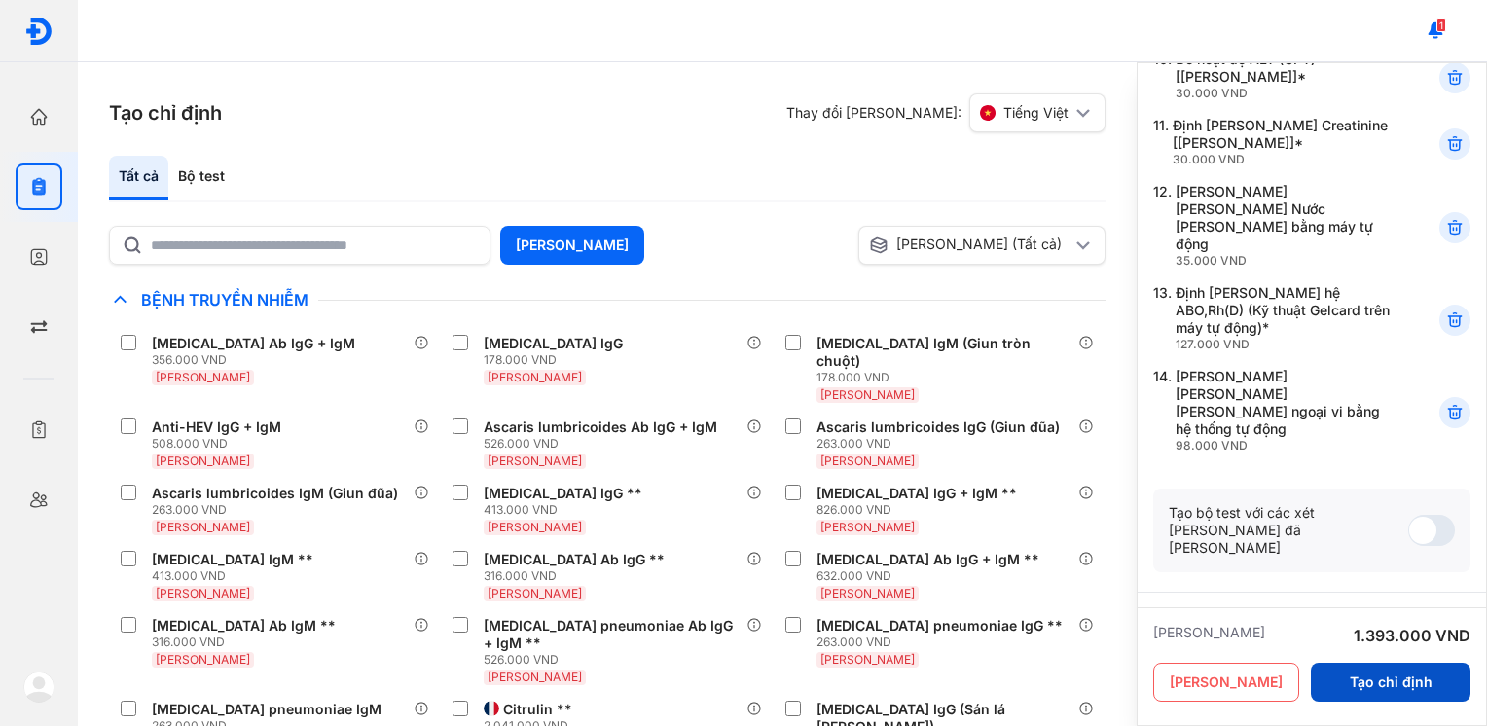
click at [1391, 680] on button "Tạo chỉ định" at bounding box center [1391, 682] width 160 height 39
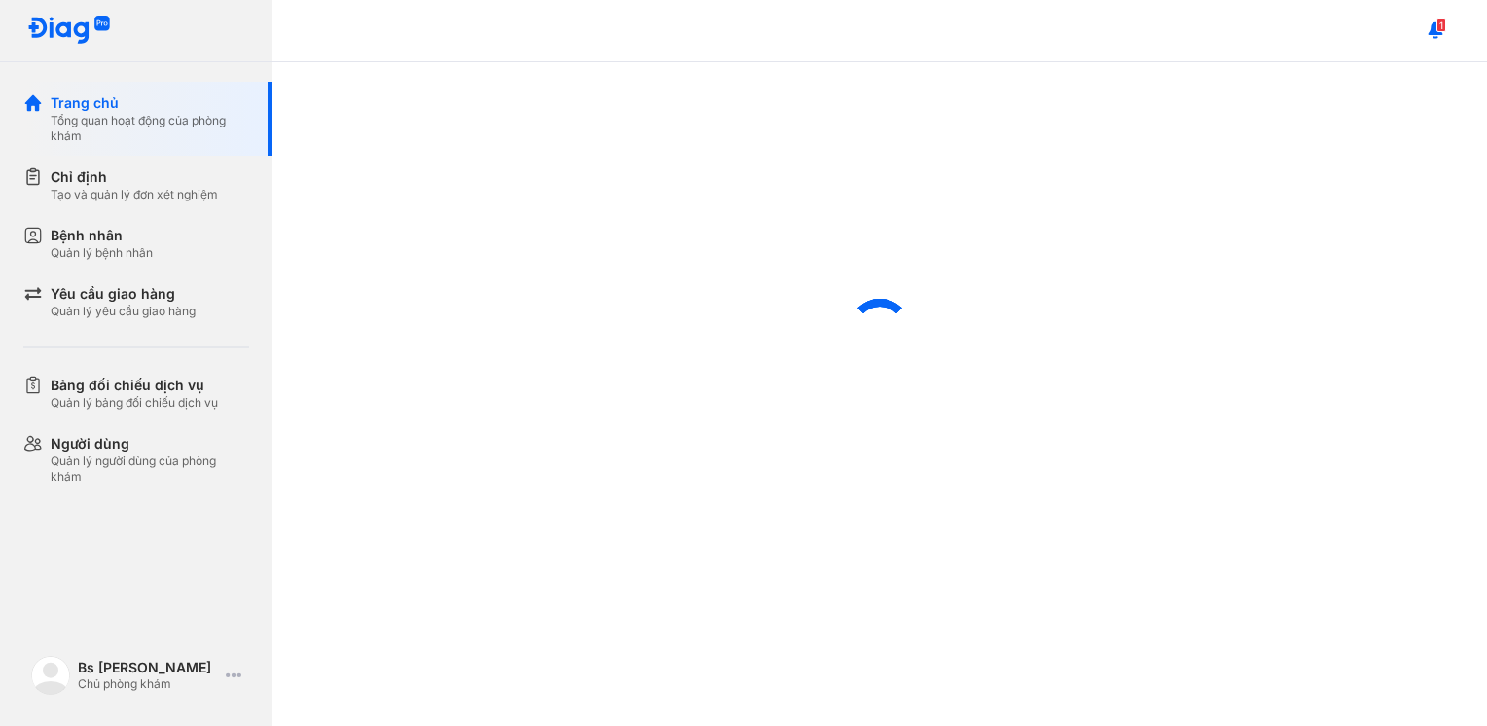
scroll to position [408, 0]
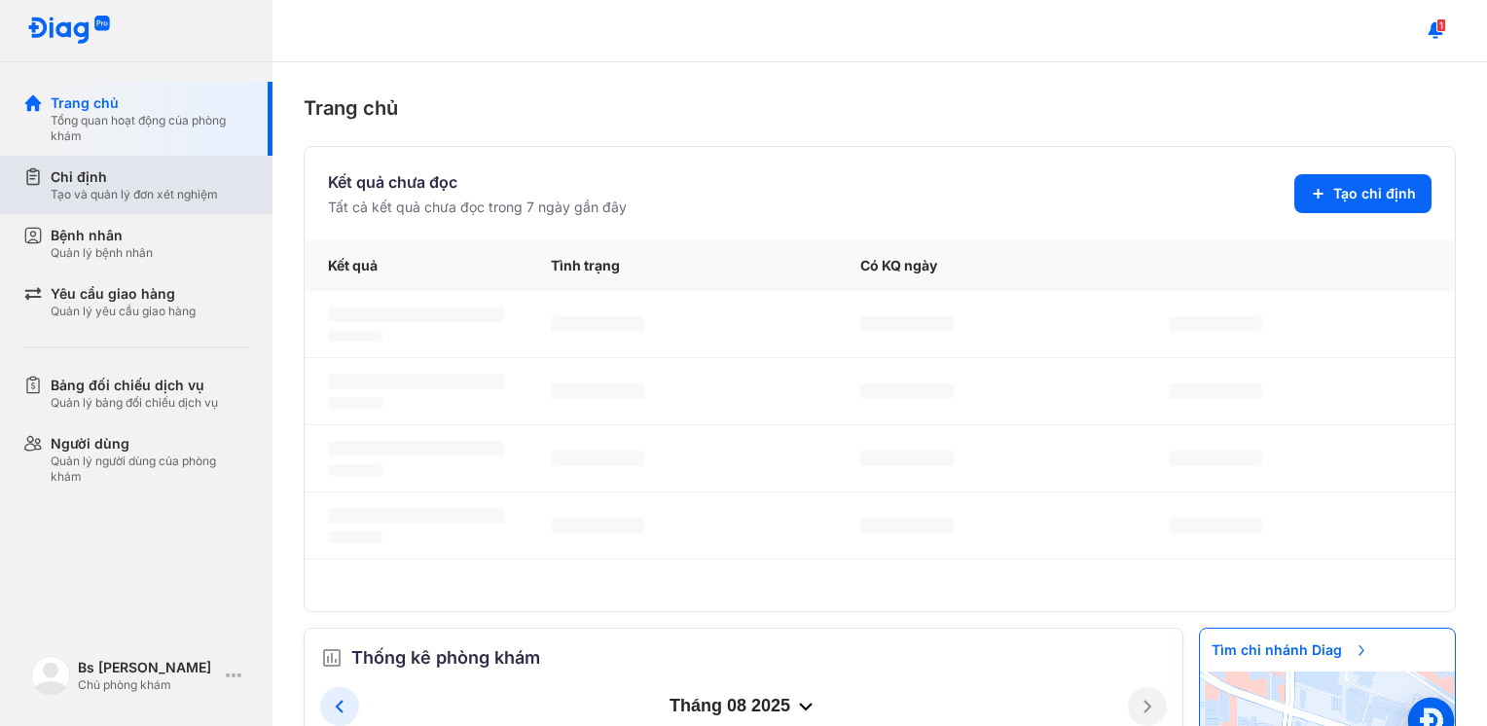
click at [173, 196] on div "Tạo và quản lý đơn xét nghiệm" at bounding box center [134, 195] width 167 height 16
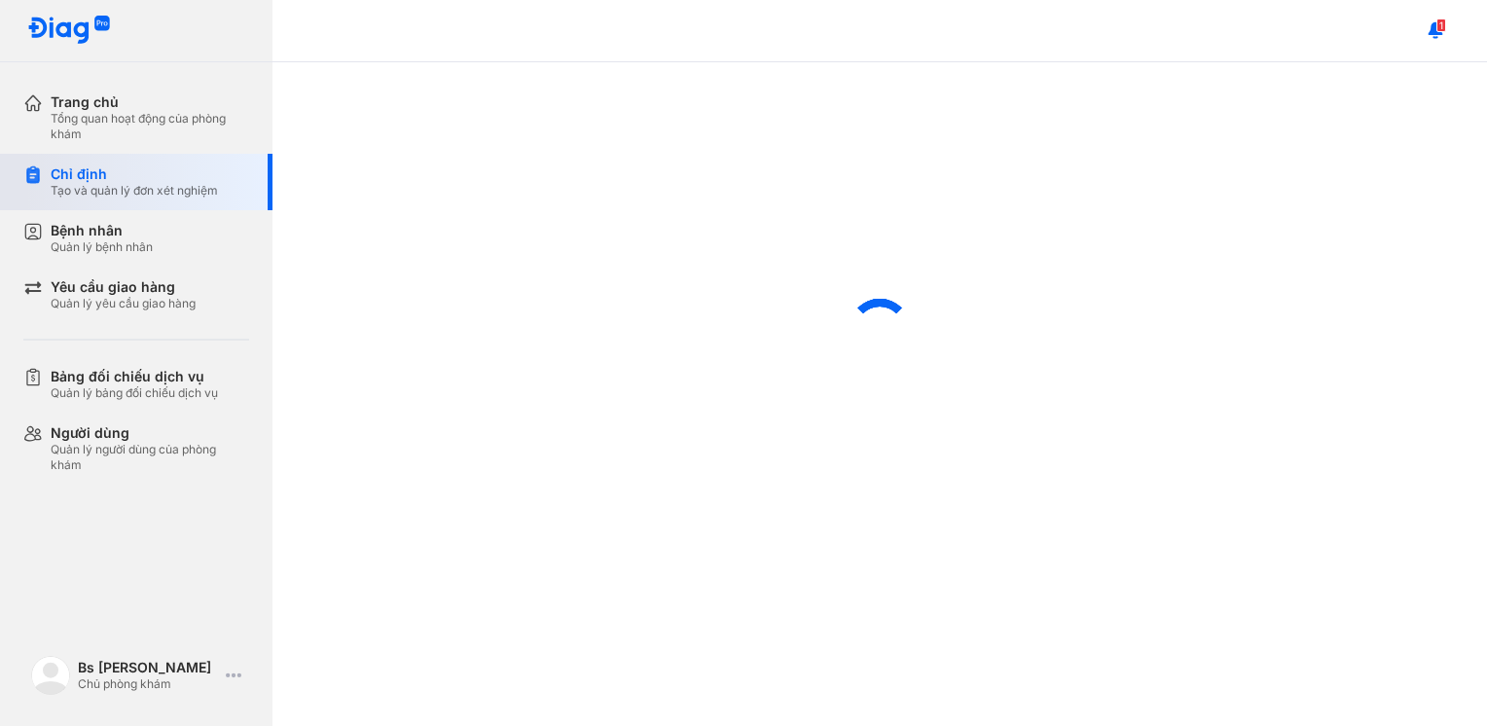
scroll to position [407, 0]
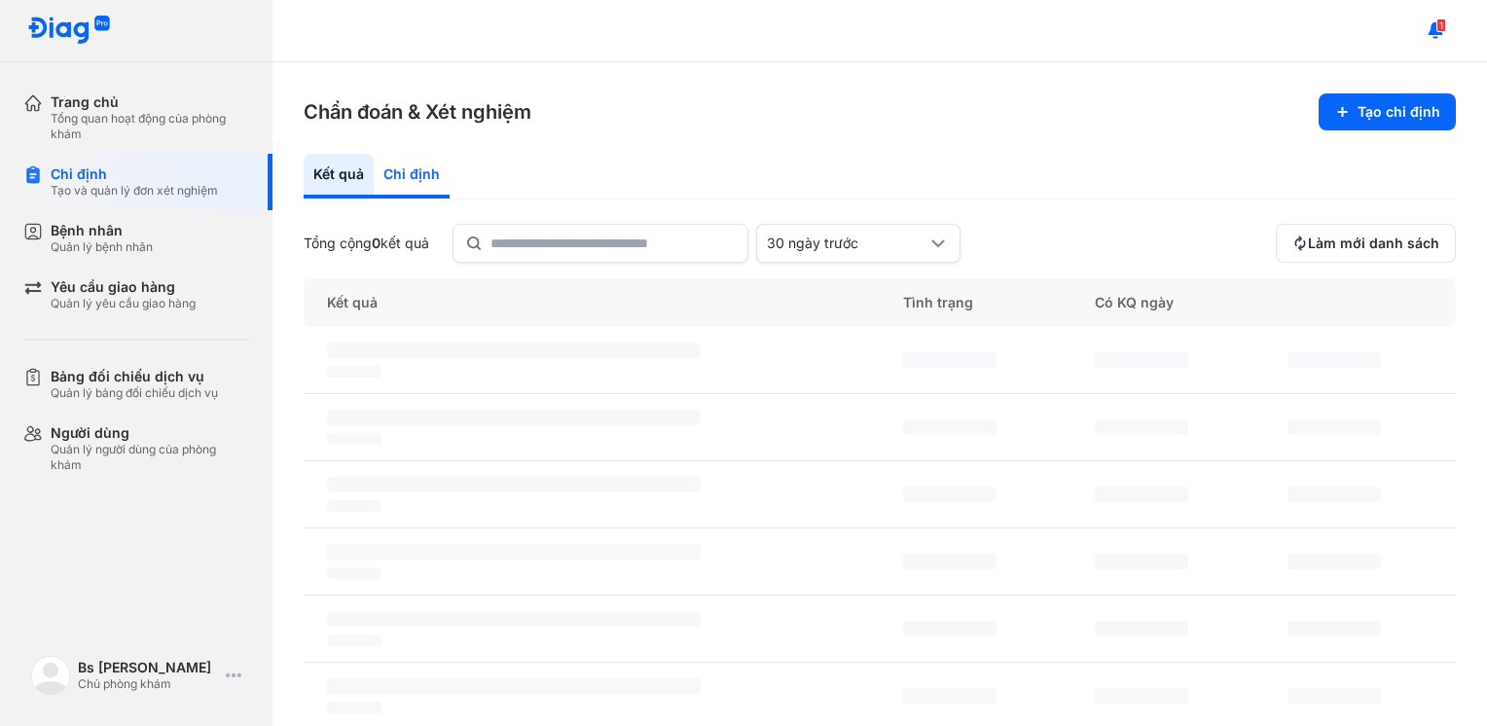
click at [415, 178] on div "Chỉ định" at bounding box center [412, 176] width 76 height 45
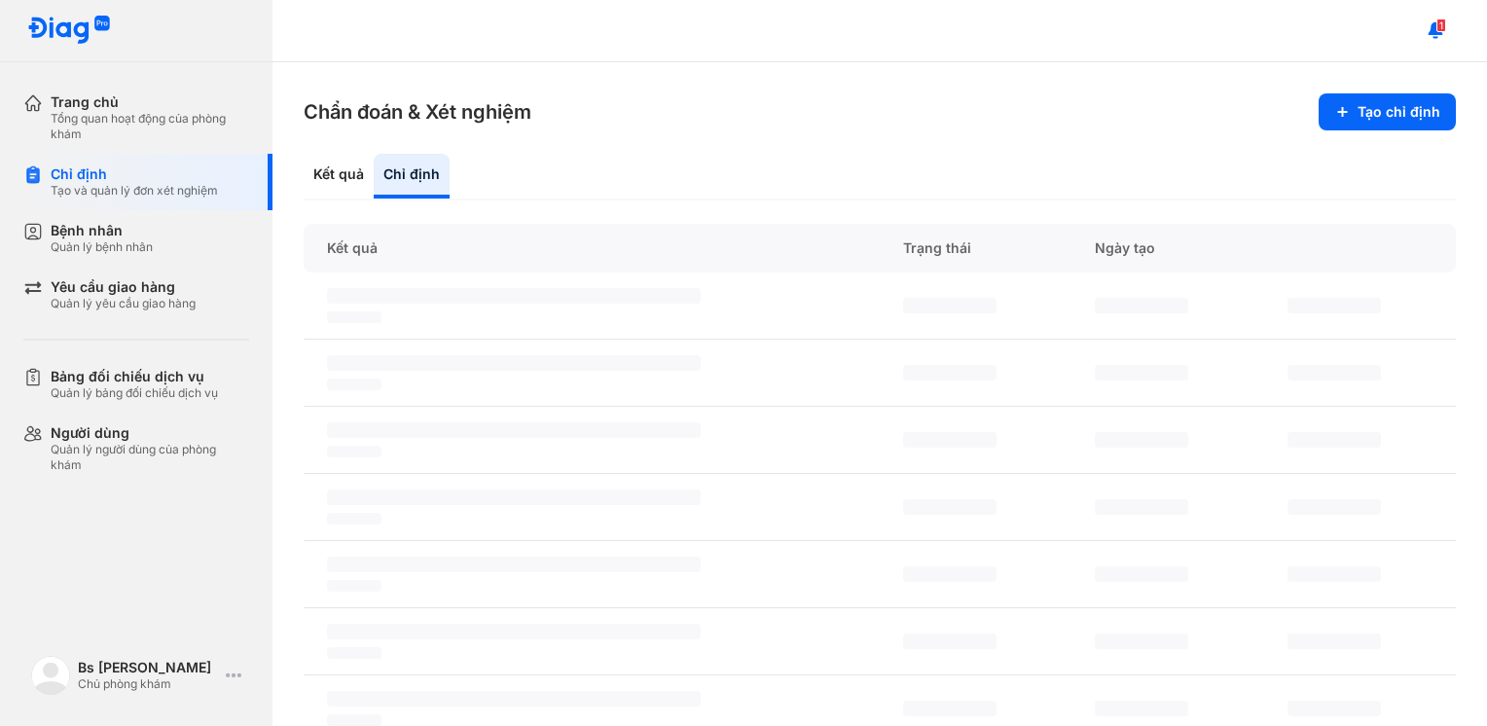
click at [777, 173] on div "Kết quả Chỉ định" at bounding box center [880, 177] width 1152 height 47
click at [374, 193] on div "Kết quả" at bounding box center [412, 176] width 76 height 45
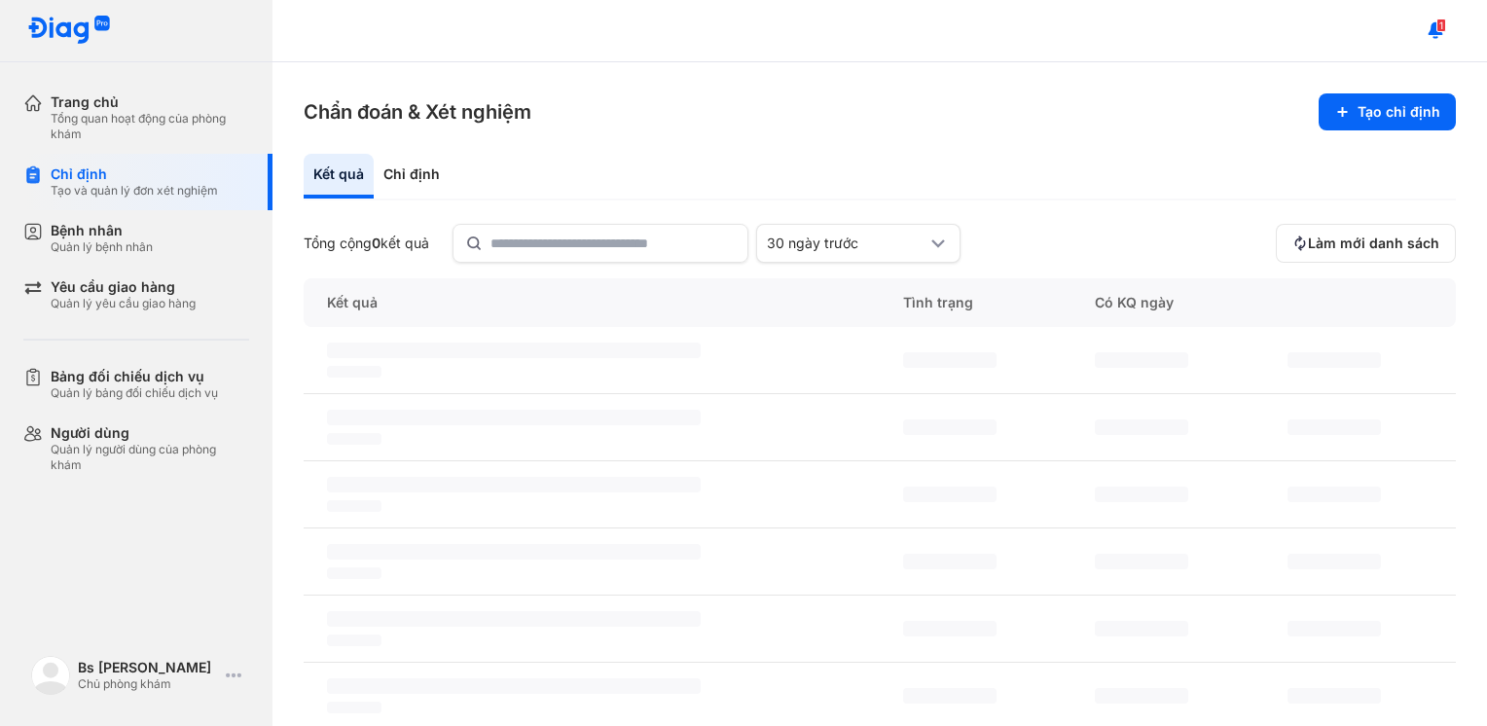
click at [337, 193] on div "Kết quả" at bounding box center [339, 176] width 70 height 45
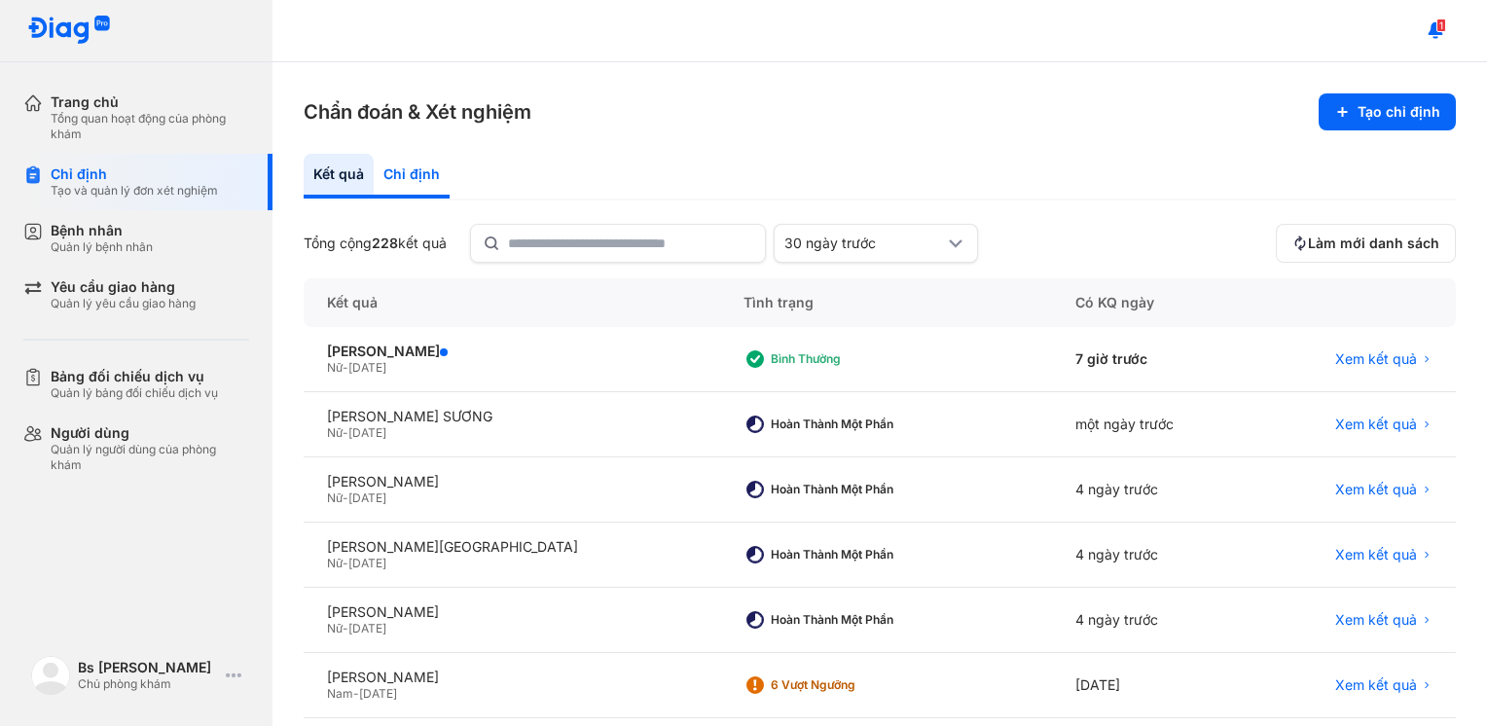
click at [410, 181] on div "Chỉ định" at bounding box center [412, 176] width 76 height 45
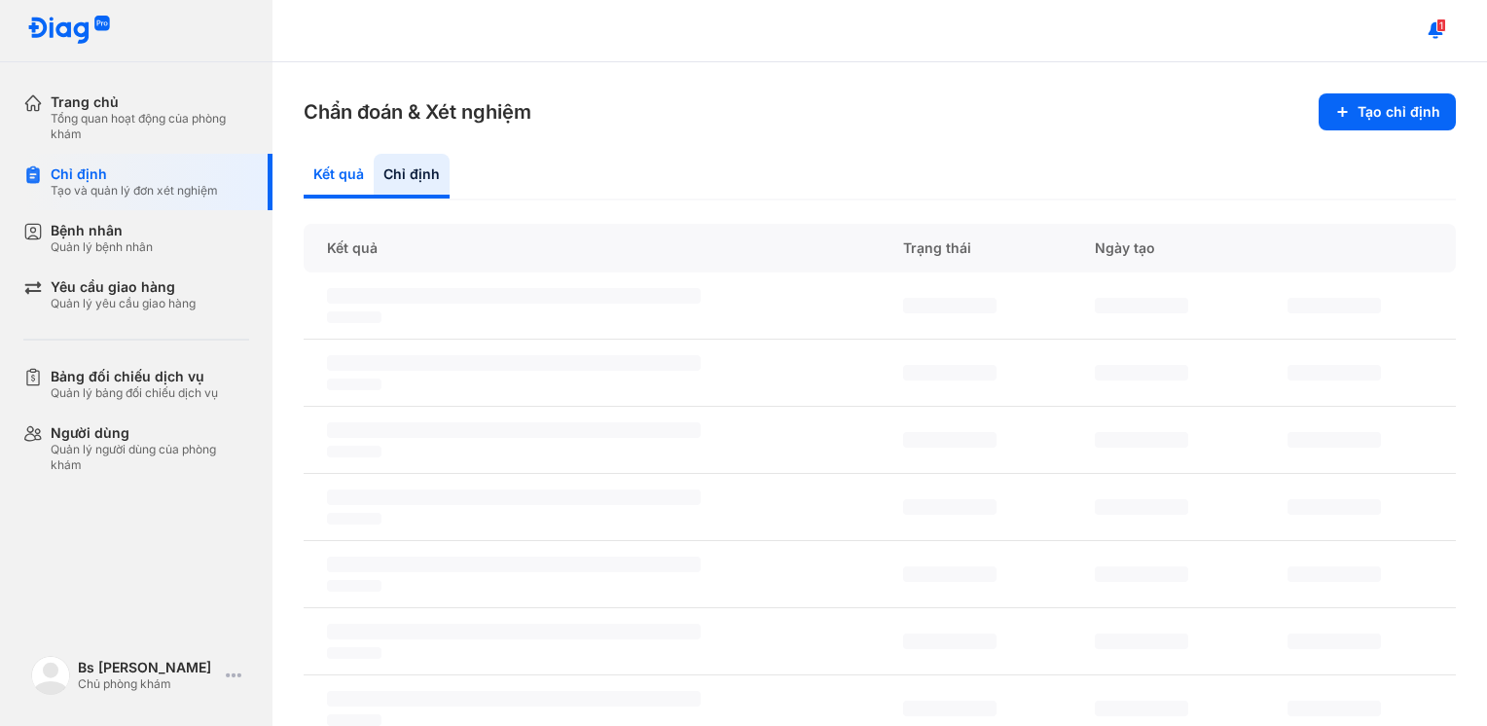
click at [374, 171] on div "Kết quả" at bounding box center [412, 176] width 76 height 45
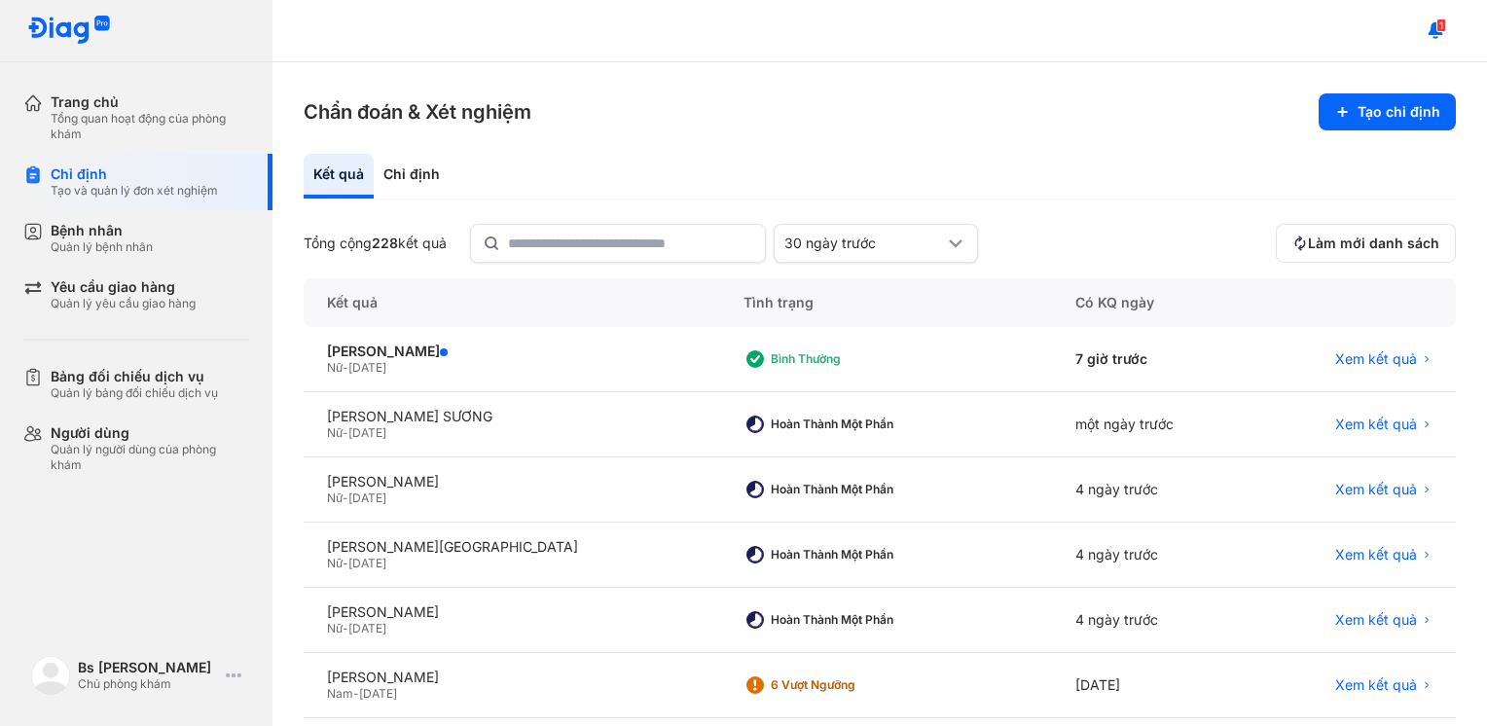
click at [354, 171] on div "Kết quả" at bounding box center [339, 176] width 70 height 45
click at [413, 171] on div "Chỉ định" at bounding box center [412, 176] width 76 height 45
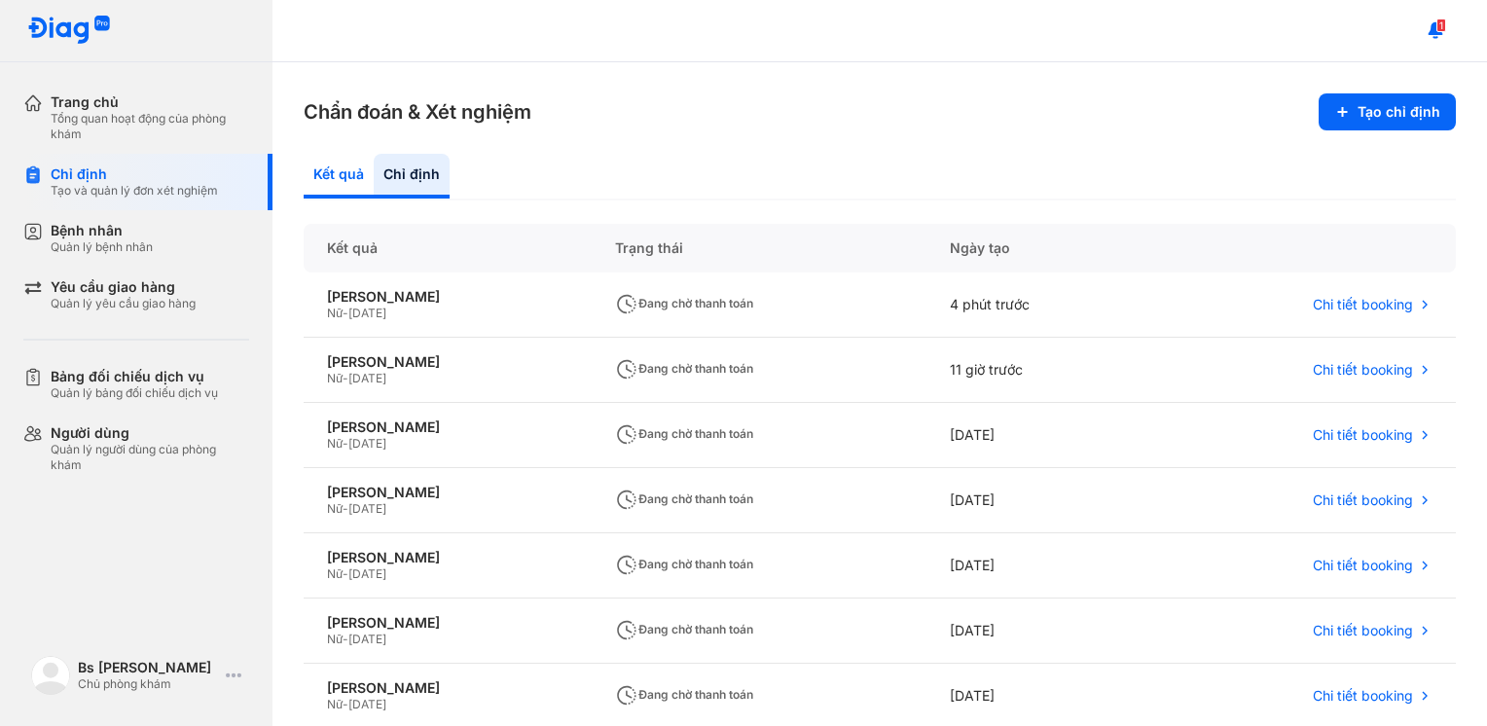
click at [374, 171] on div "Kết quả" at bounding box center [412, 176] width 76 height 45
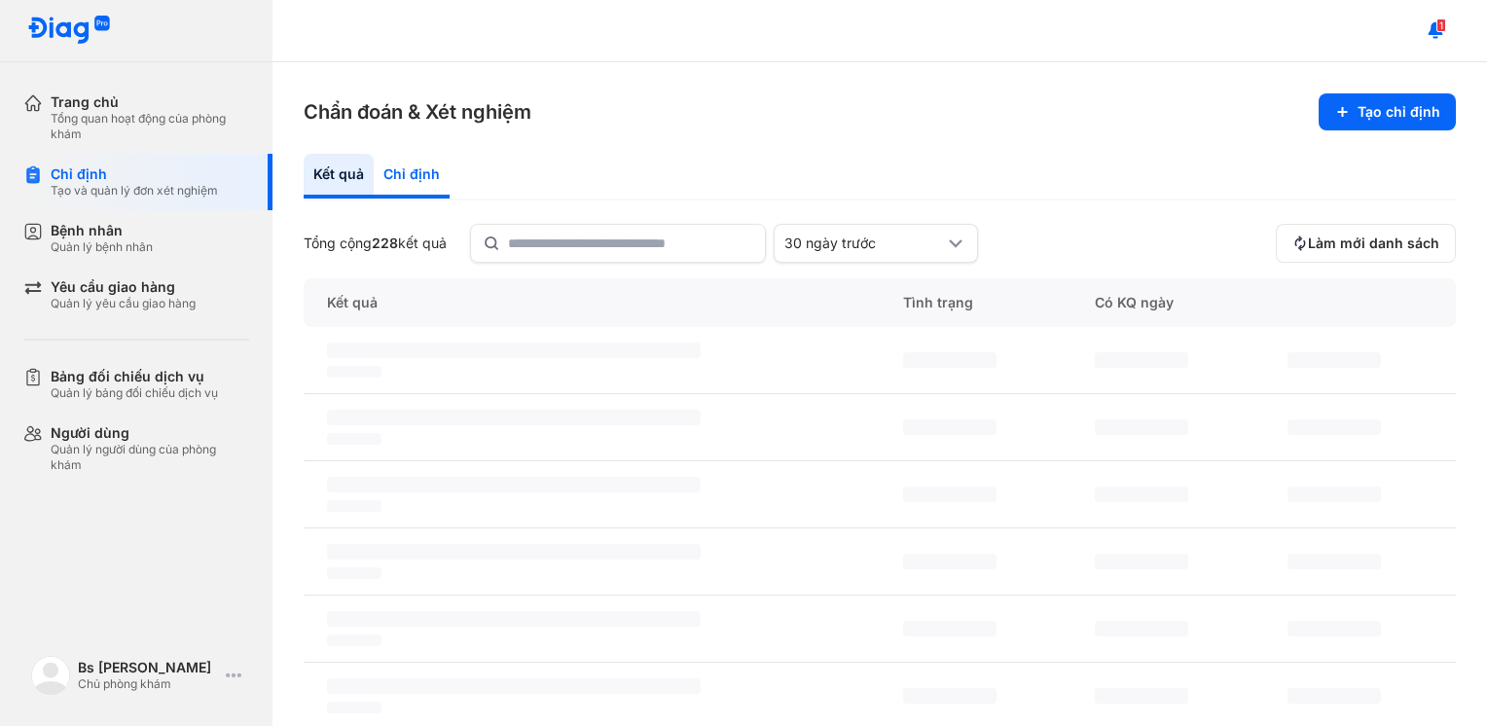
click at [395, 176] on div "Chỉ định" at bounding box center [412, 176] width 76 height 45
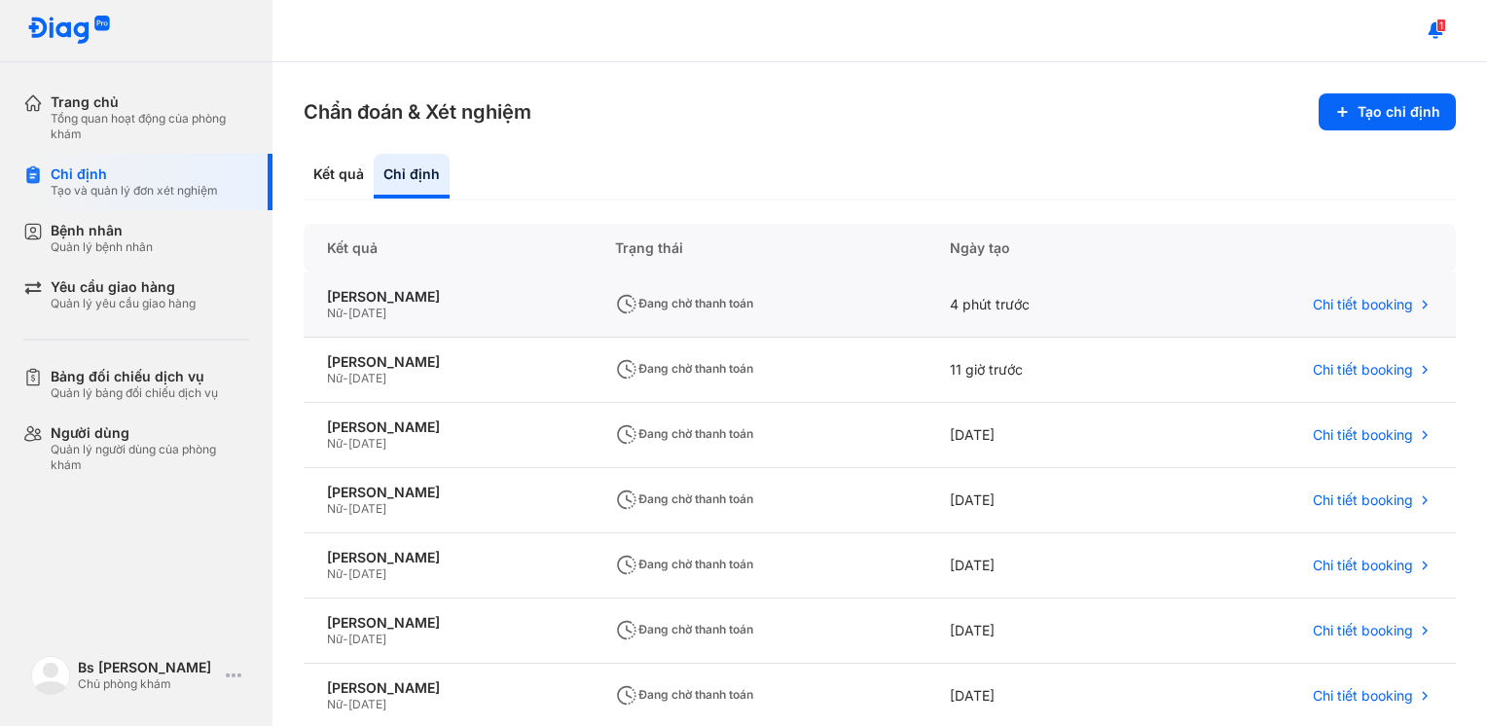
click at [982, 300] on div "4 phút trước" at bounding box center [1040, 304] width 229 height 65
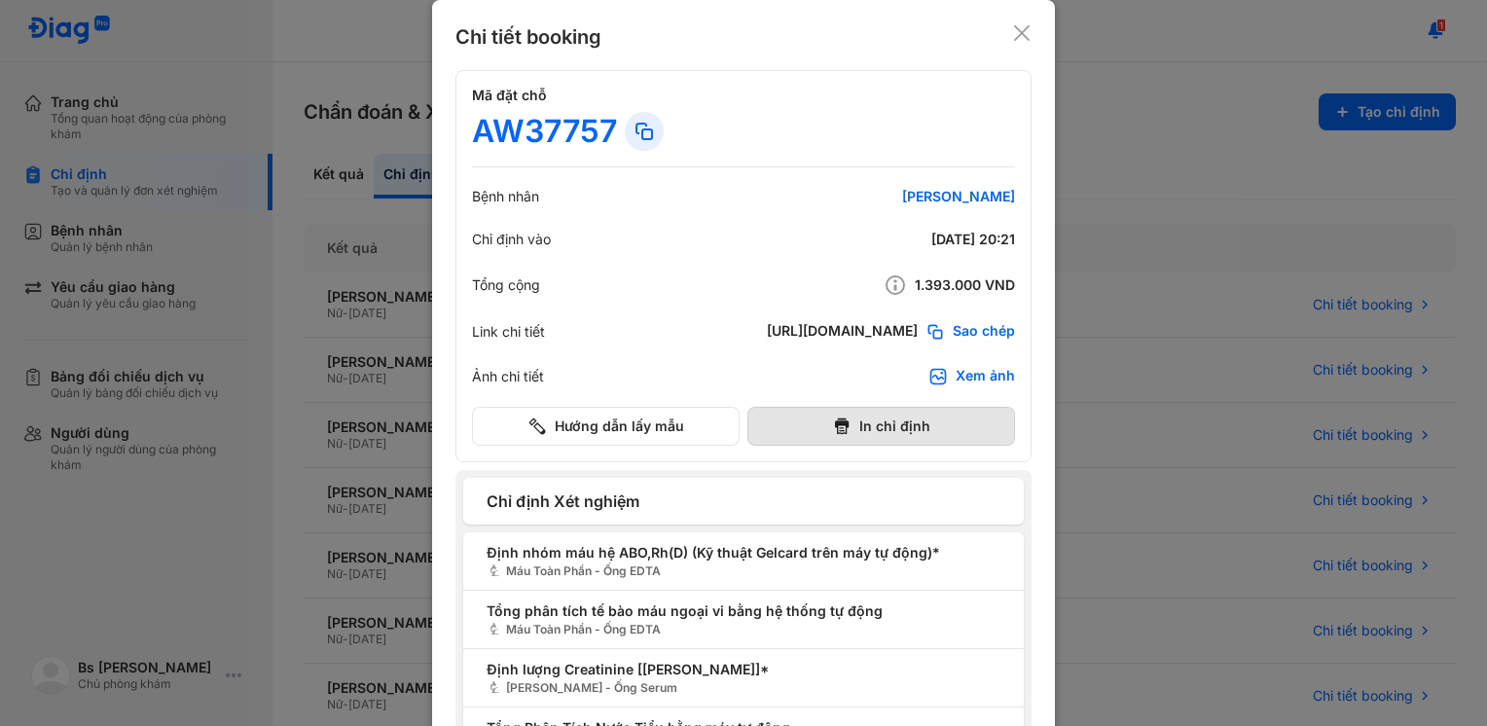
click at [915, 422] on button "In chỉ định" at bounding box center [881, 426] width 268 height 39
click at [1020, 40] on icon at bounding box center [1021, 32] width 19 height 19
